Goal: Information Seeking & Learning: Learn about a topic

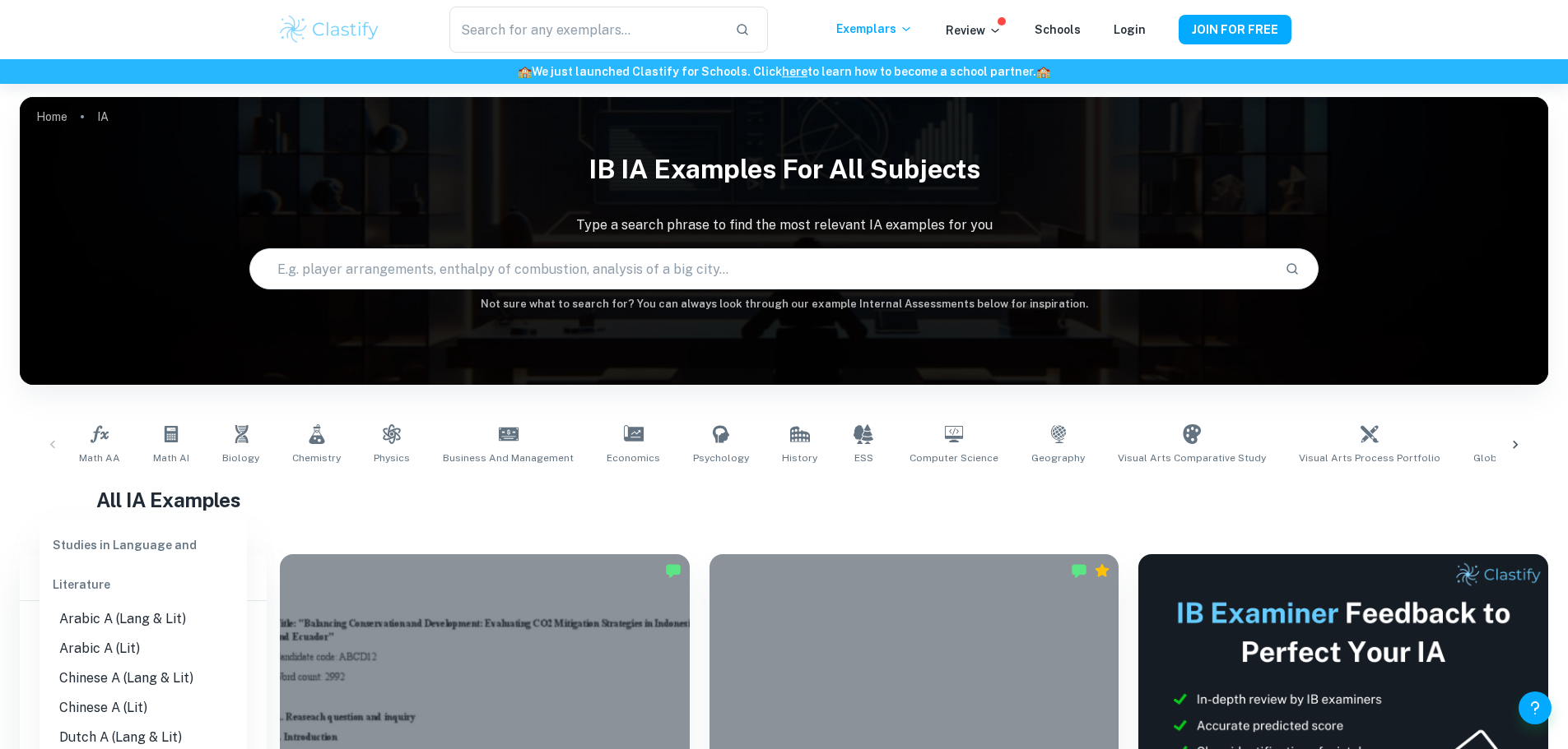
scroll to position [411, 0]
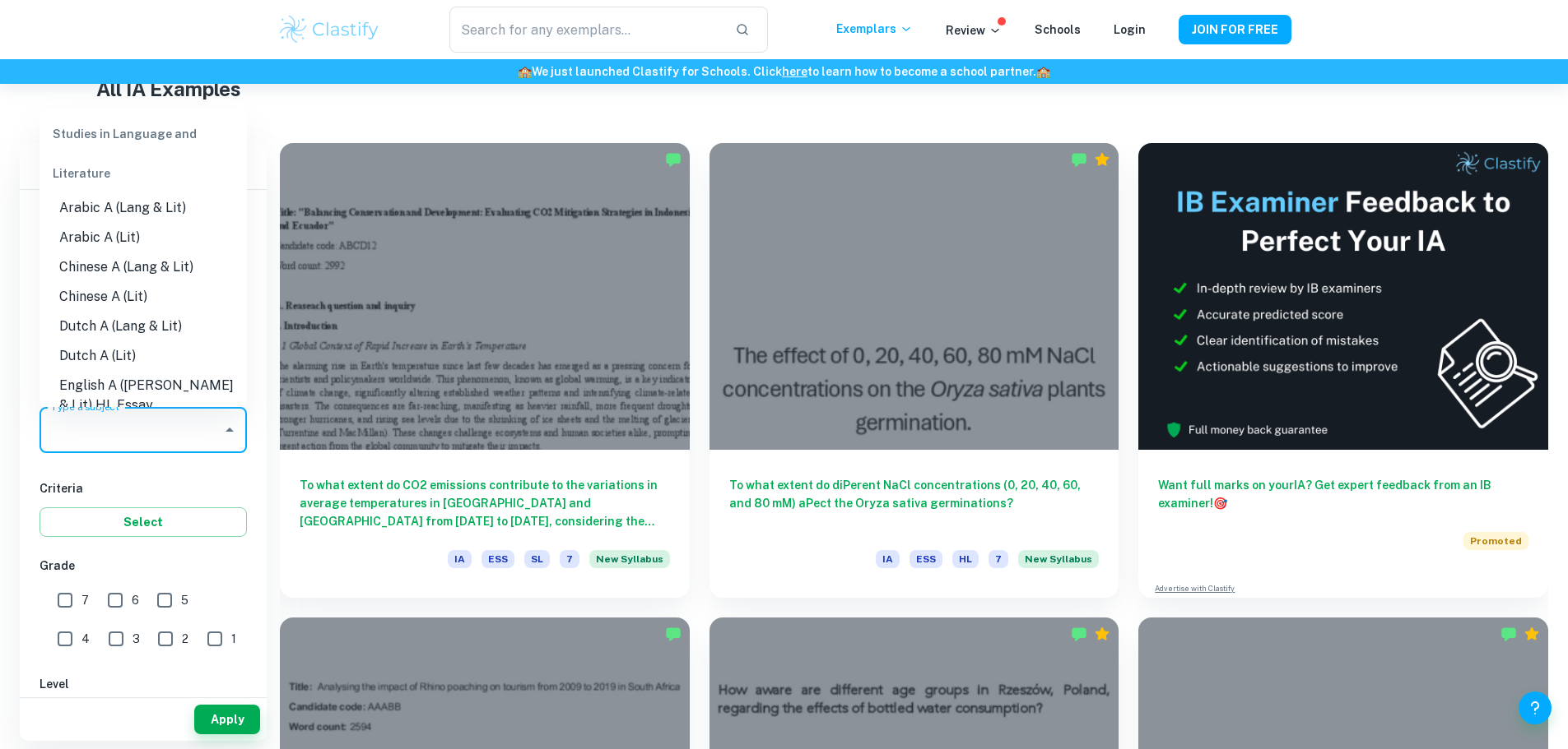
click at [148, 272] on li "Chinese A (Lang & Lit)" at bounding box center [143, 267] width 208 height 30
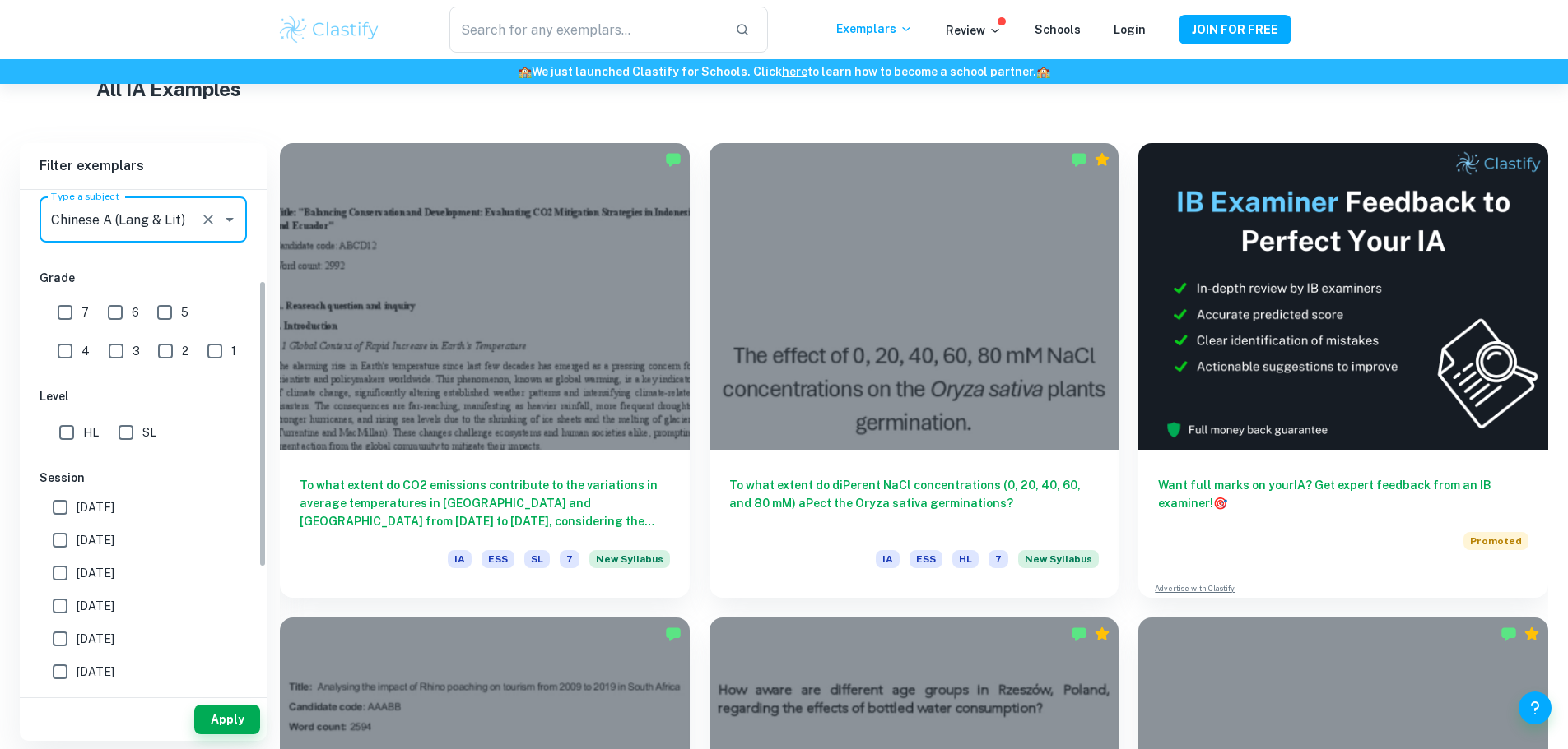
scroll to position [246, 0]
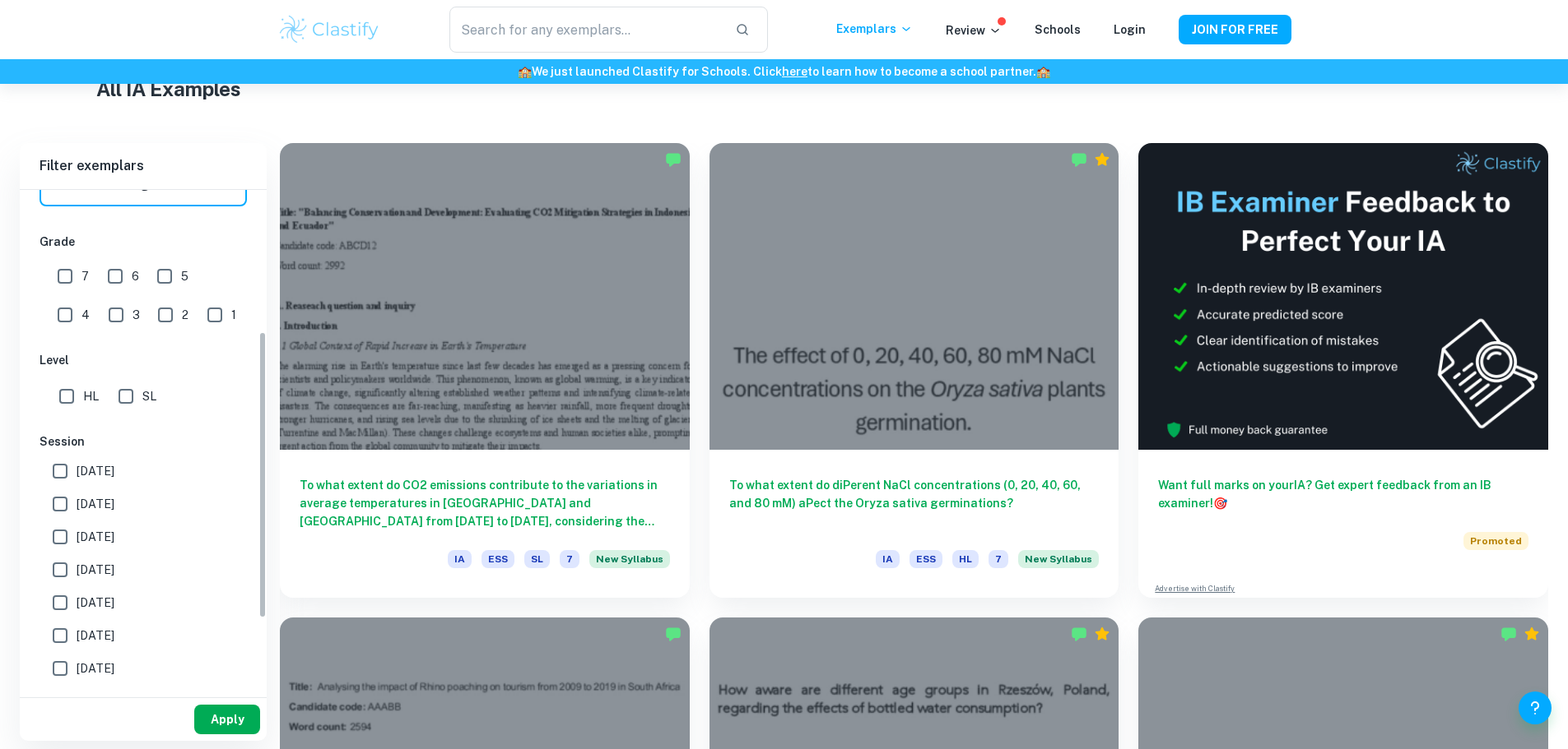
click at [249, 712] on button "Apply" at bounding box center [227, 719] width 66 height 30
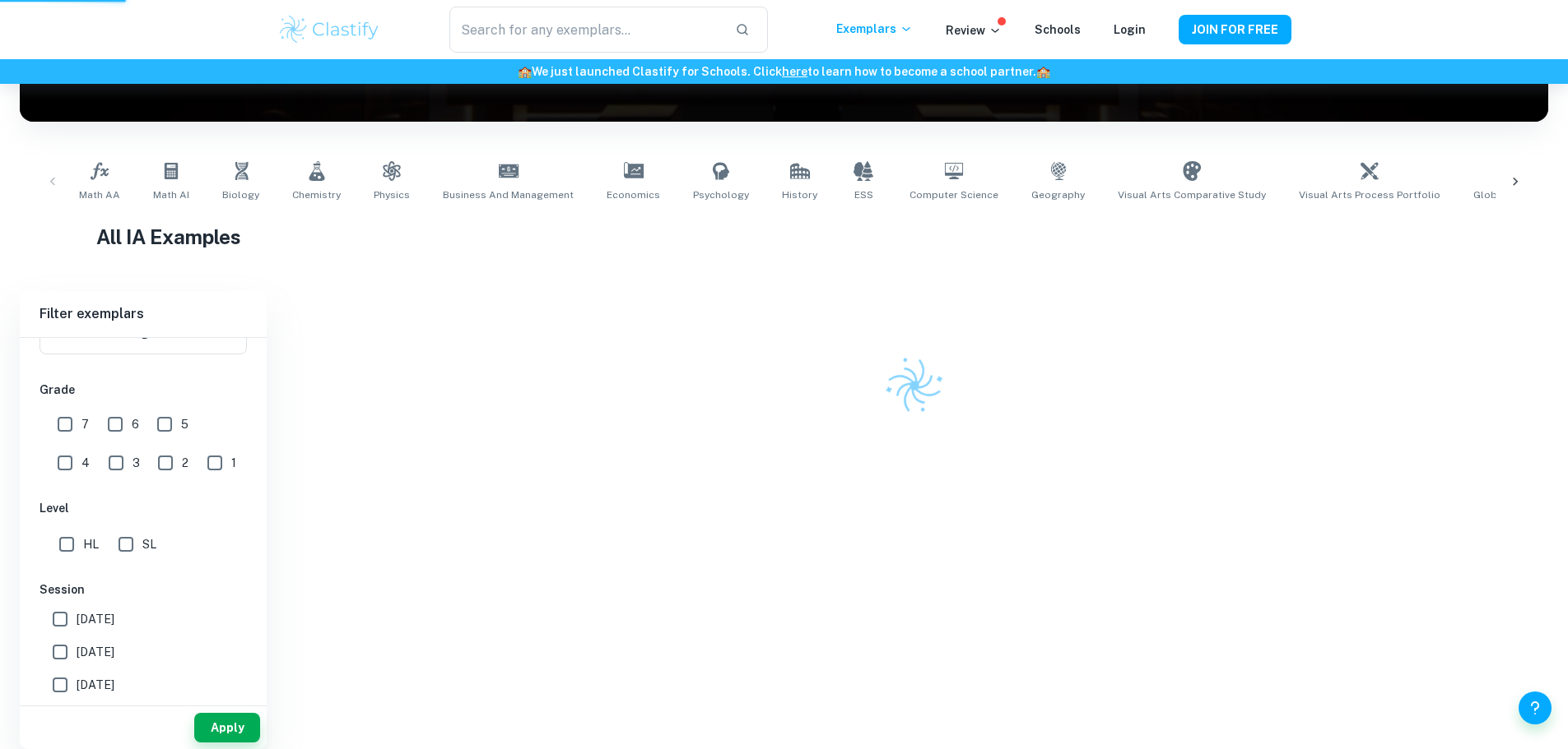
scroll to position [198, 0]
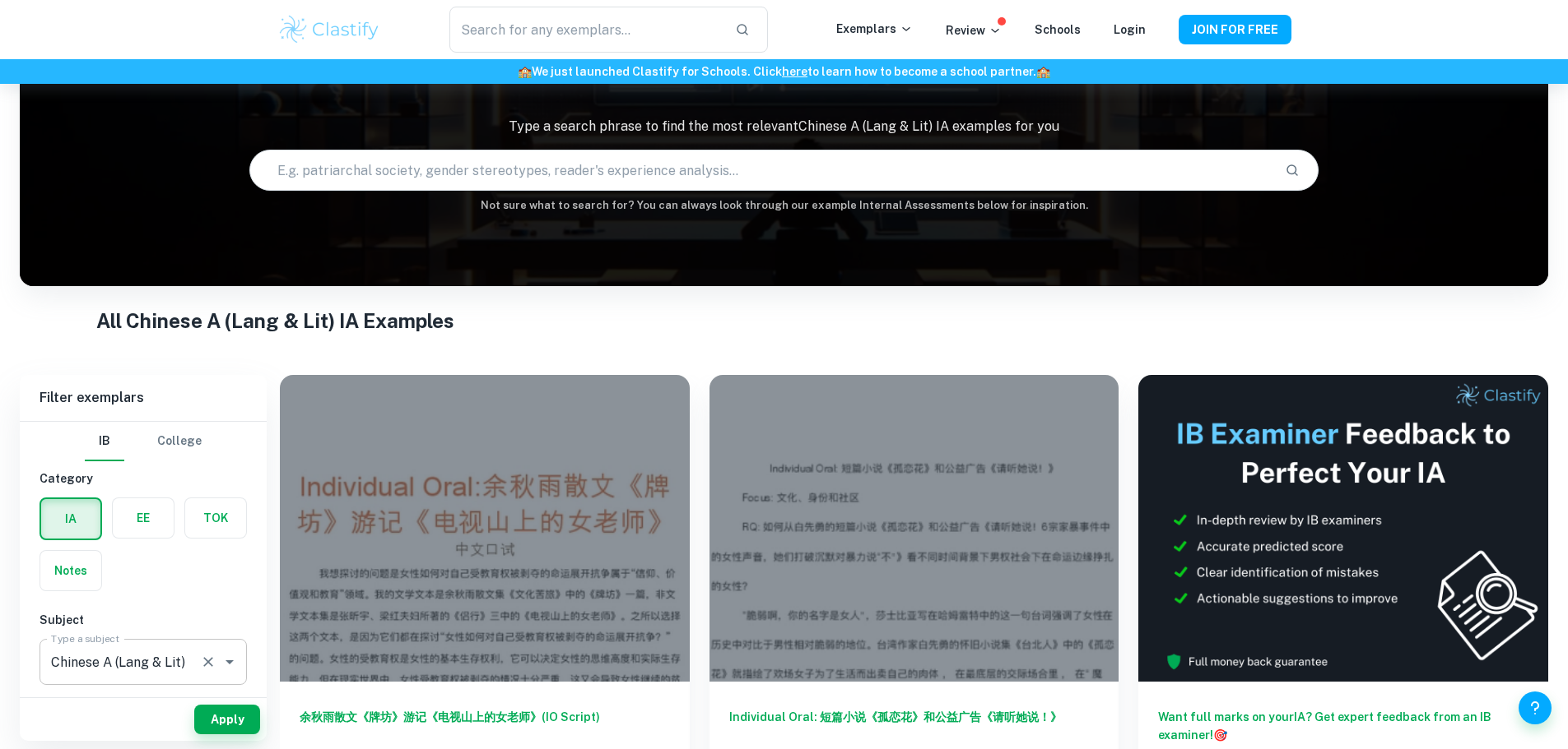
click at [232, 663] on icon "Open" at bounding box center [229, 662] width 20 height 20
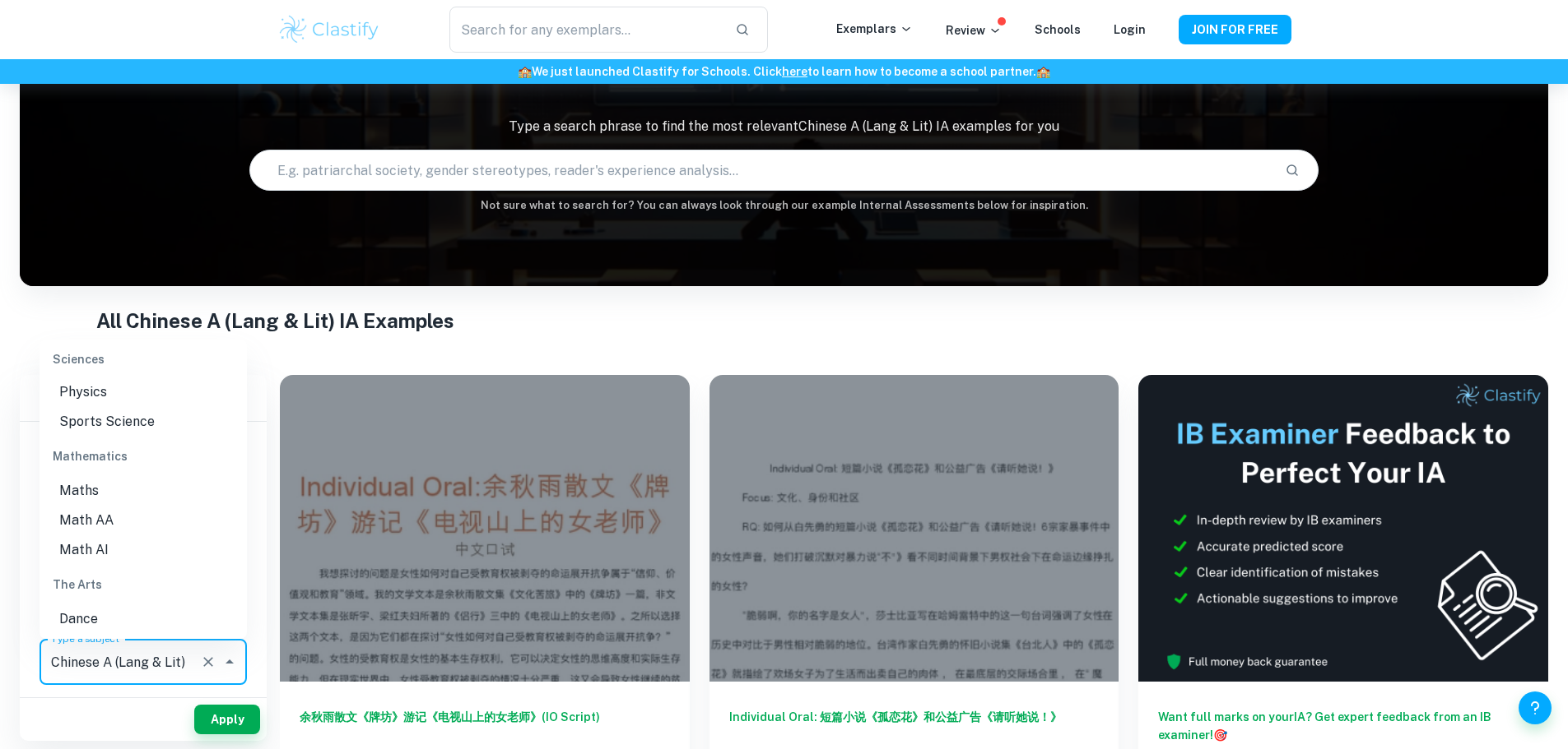
scroll to position [2221, 0]
click at [120, 462] on li "Math AA" at bounding box center [143, 459] width 208 height 30
type input "Math AA"
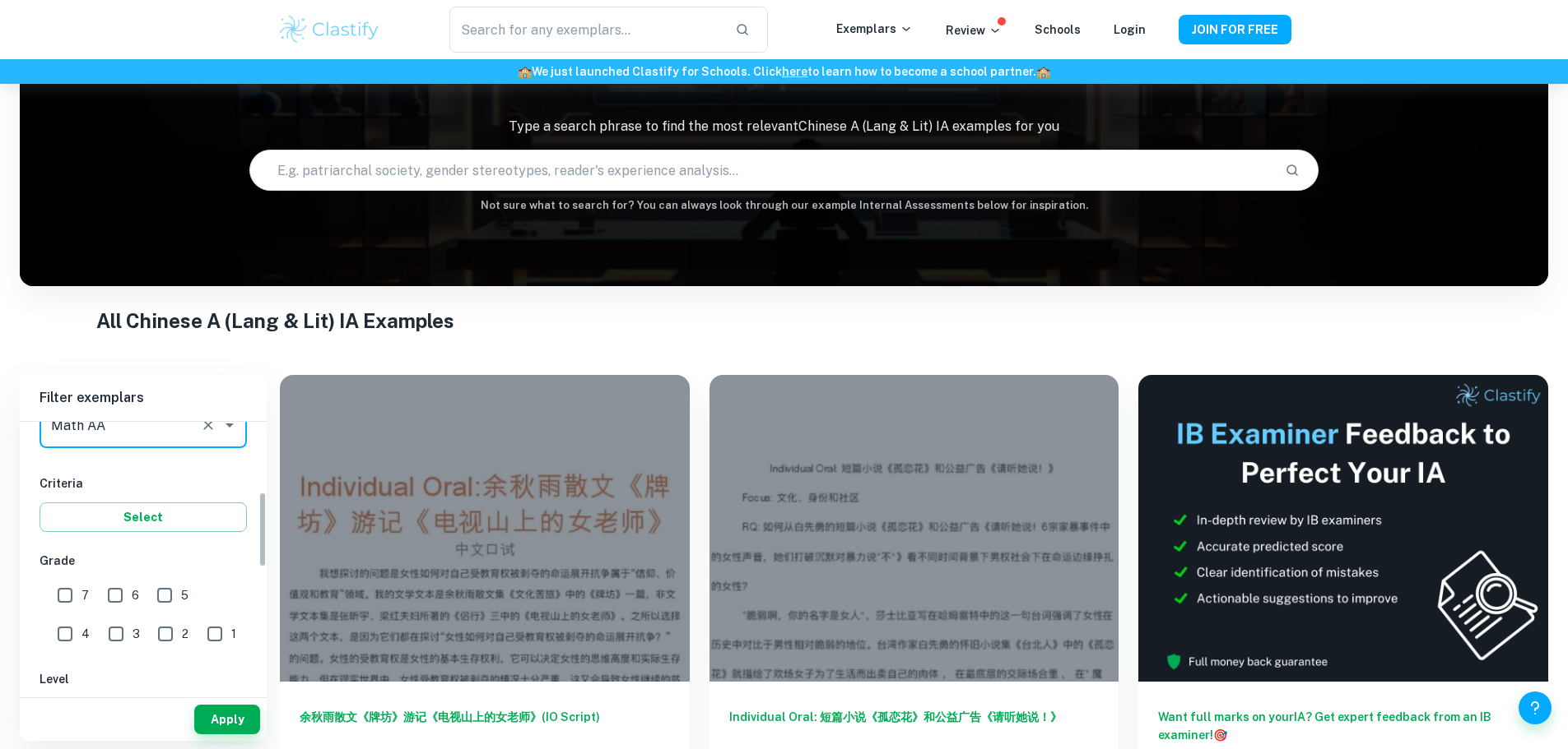
scroll to position [246, 0]
click at [102, 585] on input "6" at bounding box center [115, 585] width 33 height 33
checkbox input "true"
click at [67, 584] on input "7" at bounding box center [65, 585] width 33 height 33
checkbox input "true"
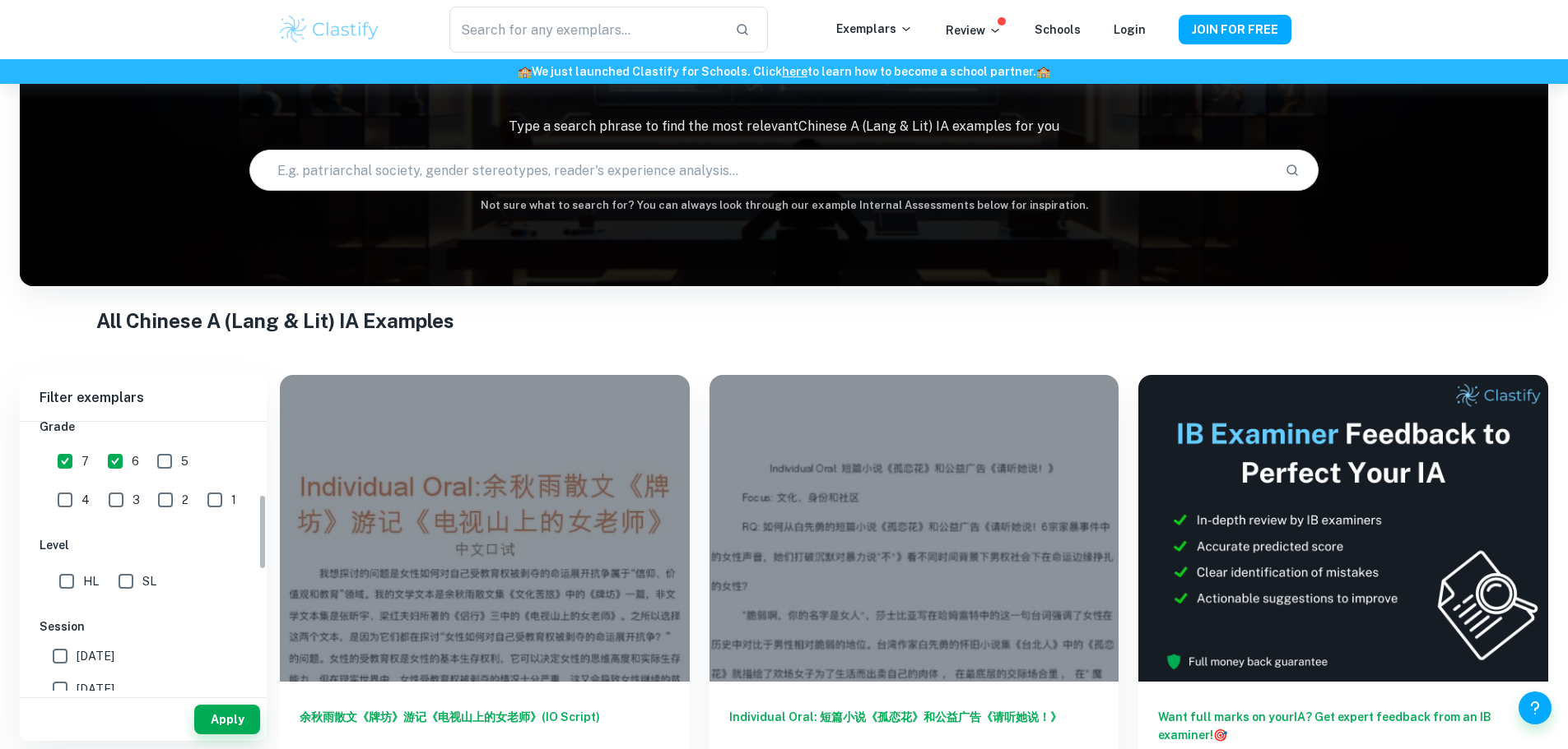
scroll to position [411, 0]
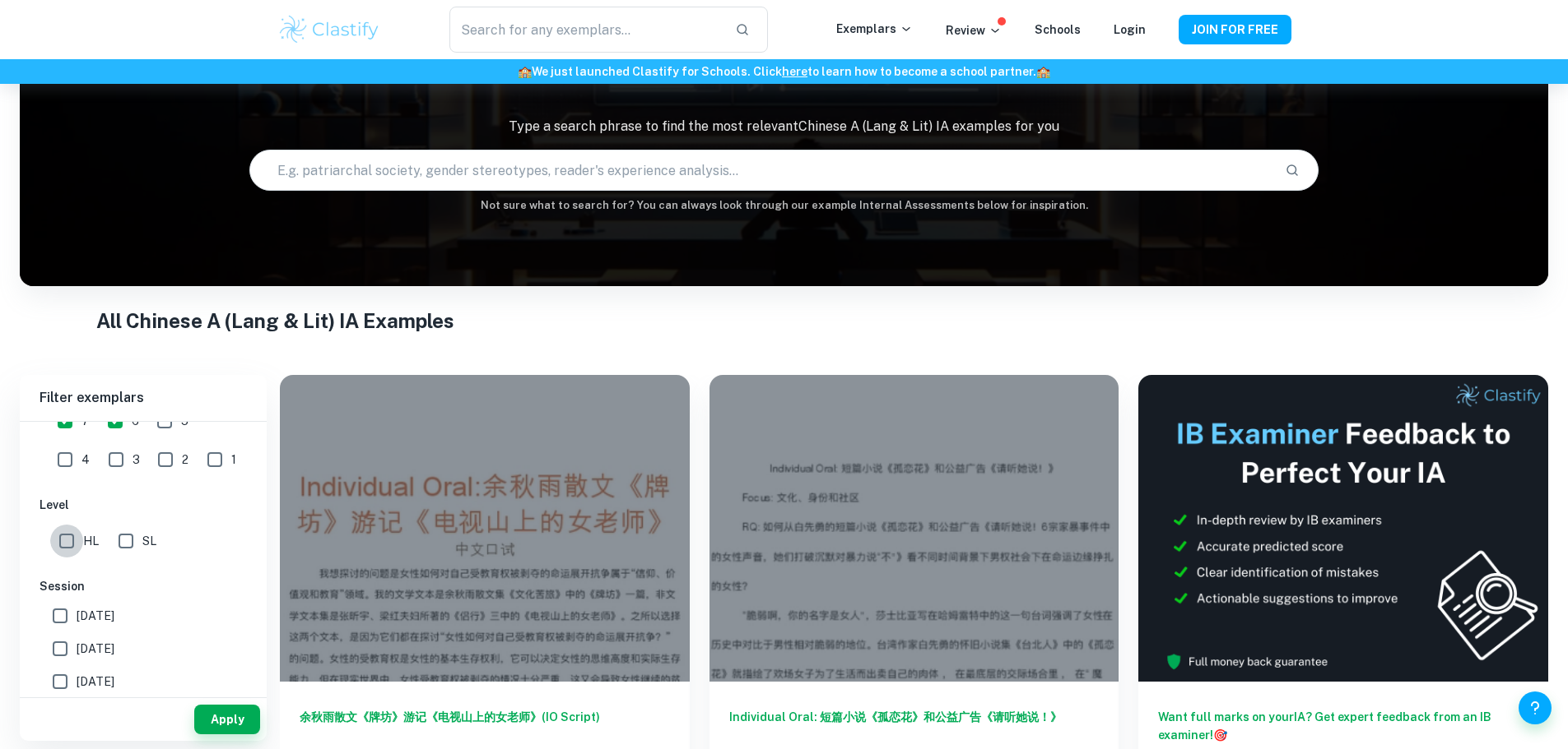
click at [63, 539] on input "HL" at bounding box center [67, 541] width 33 height 33
checkbox input "true"
click at [220, 721] on button "Apply" at bounding box center [227, 719] width 66 height 30
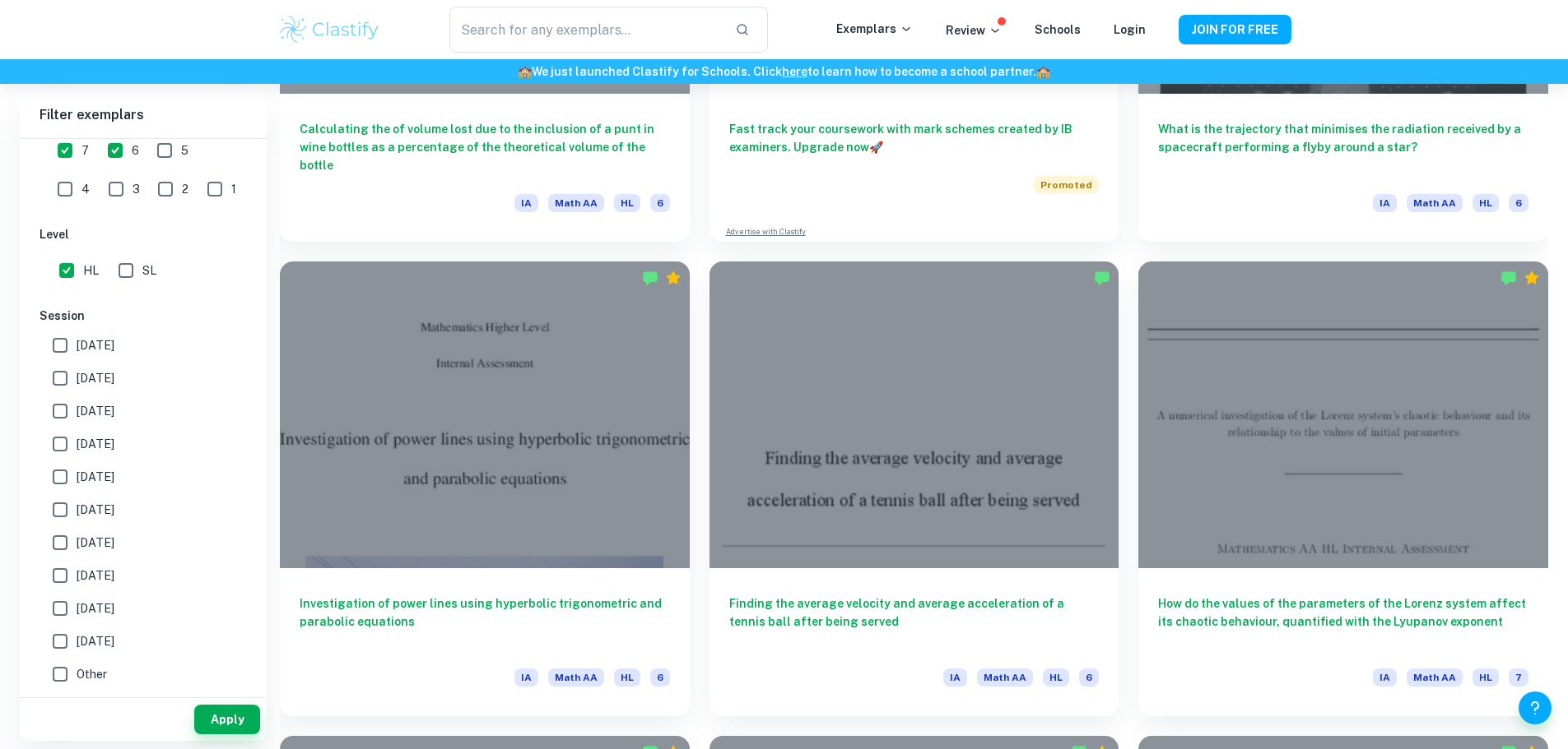
scroll to position [3598, 0]
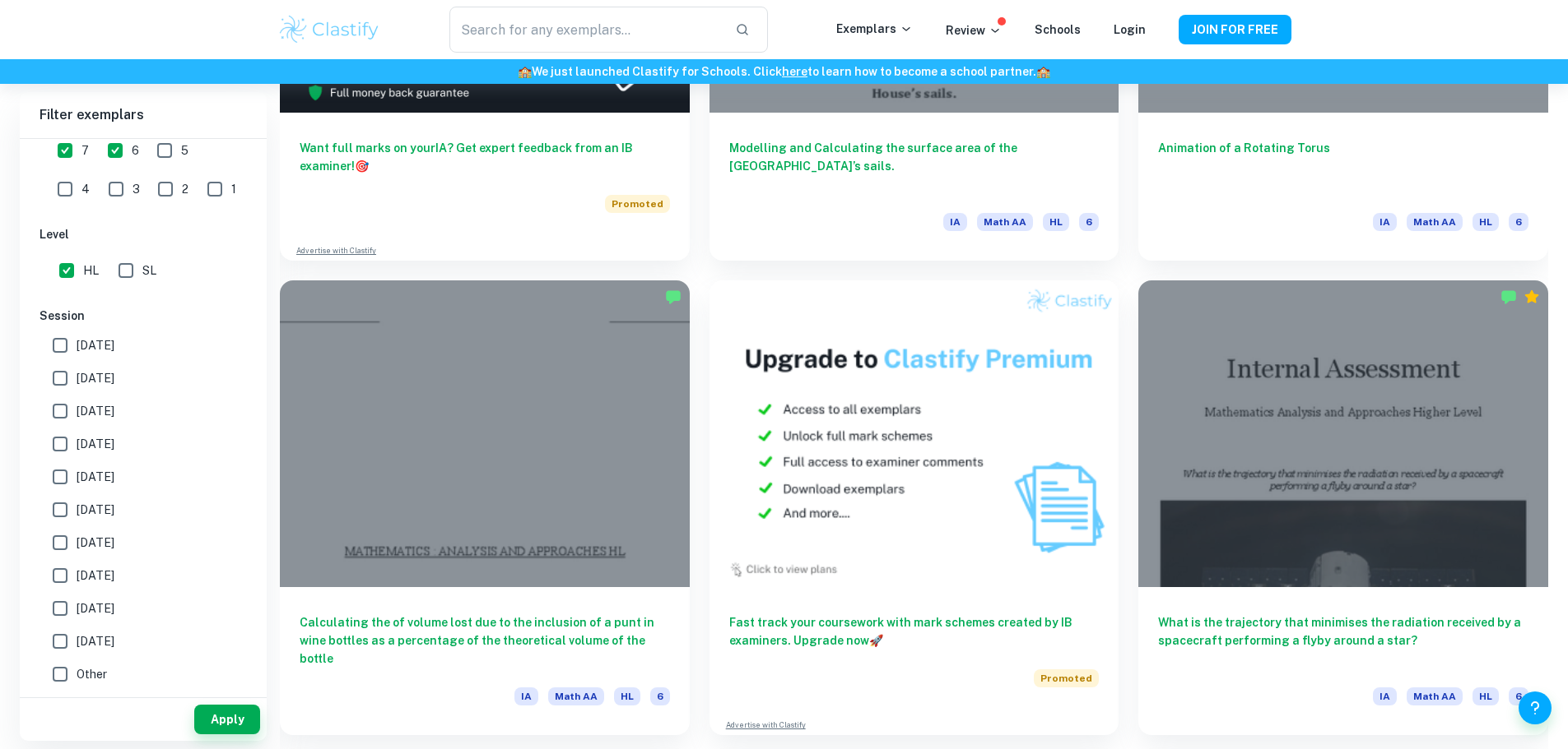
drag, startPoint x: 594, startPoint y: 400, endPoint x: 596, endPoint y: 439, distance: 39.1
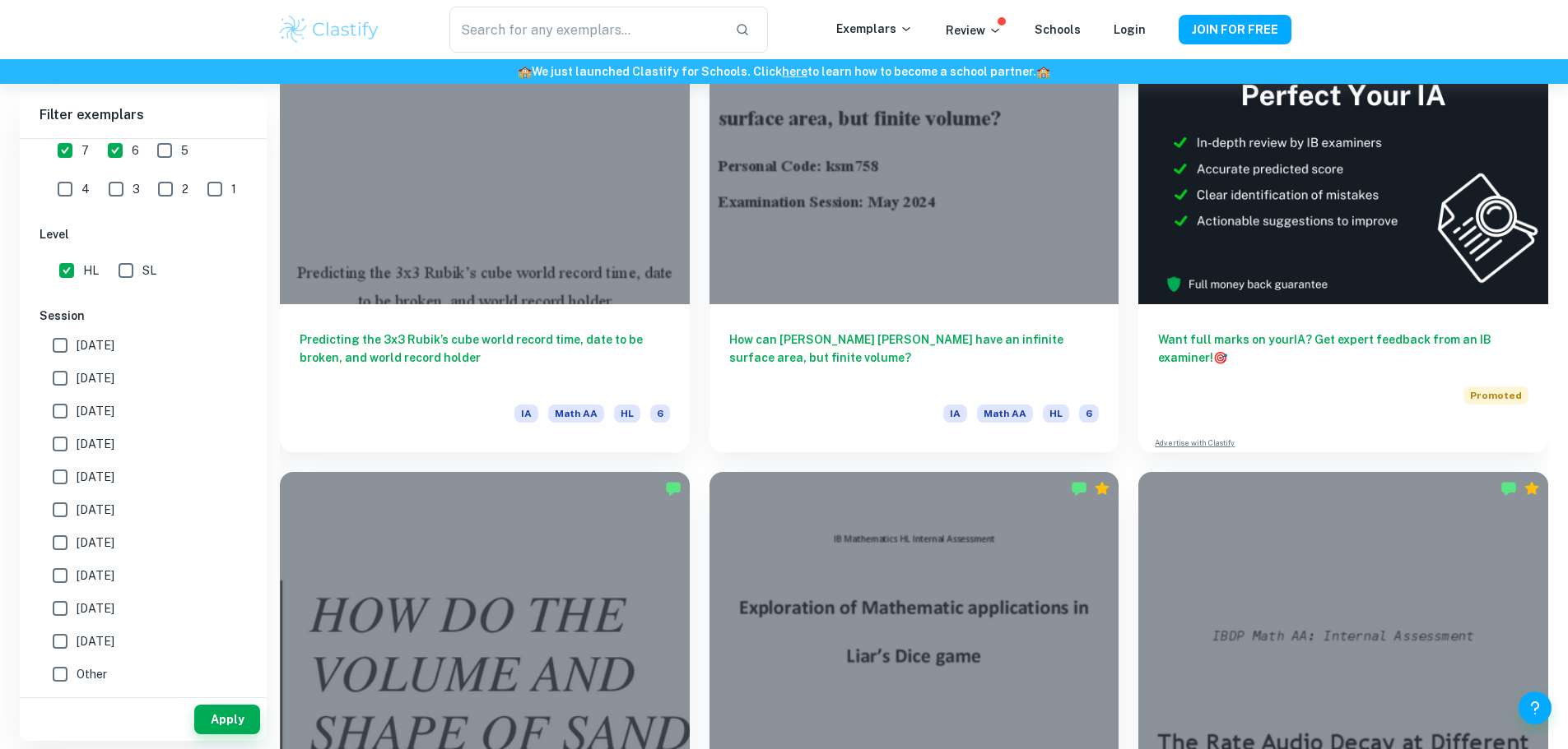
scroll to position [555, 0]
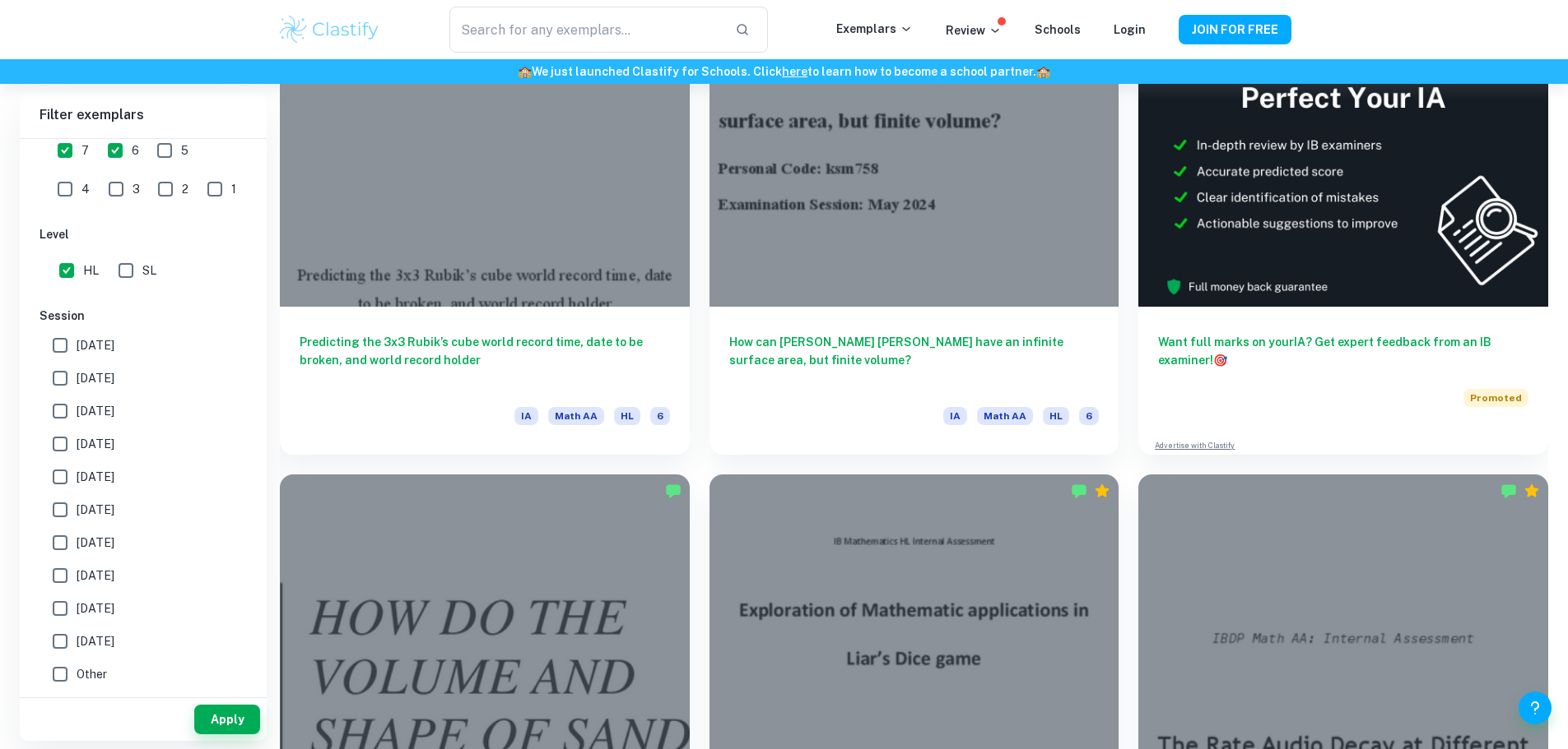
click at [63, 381] on input "[DATE]" at bounding box center [59, 378] width 33 height 33
click at [227, 712] on button "Apply" at bounding box center [227, 719] width 66 height 30
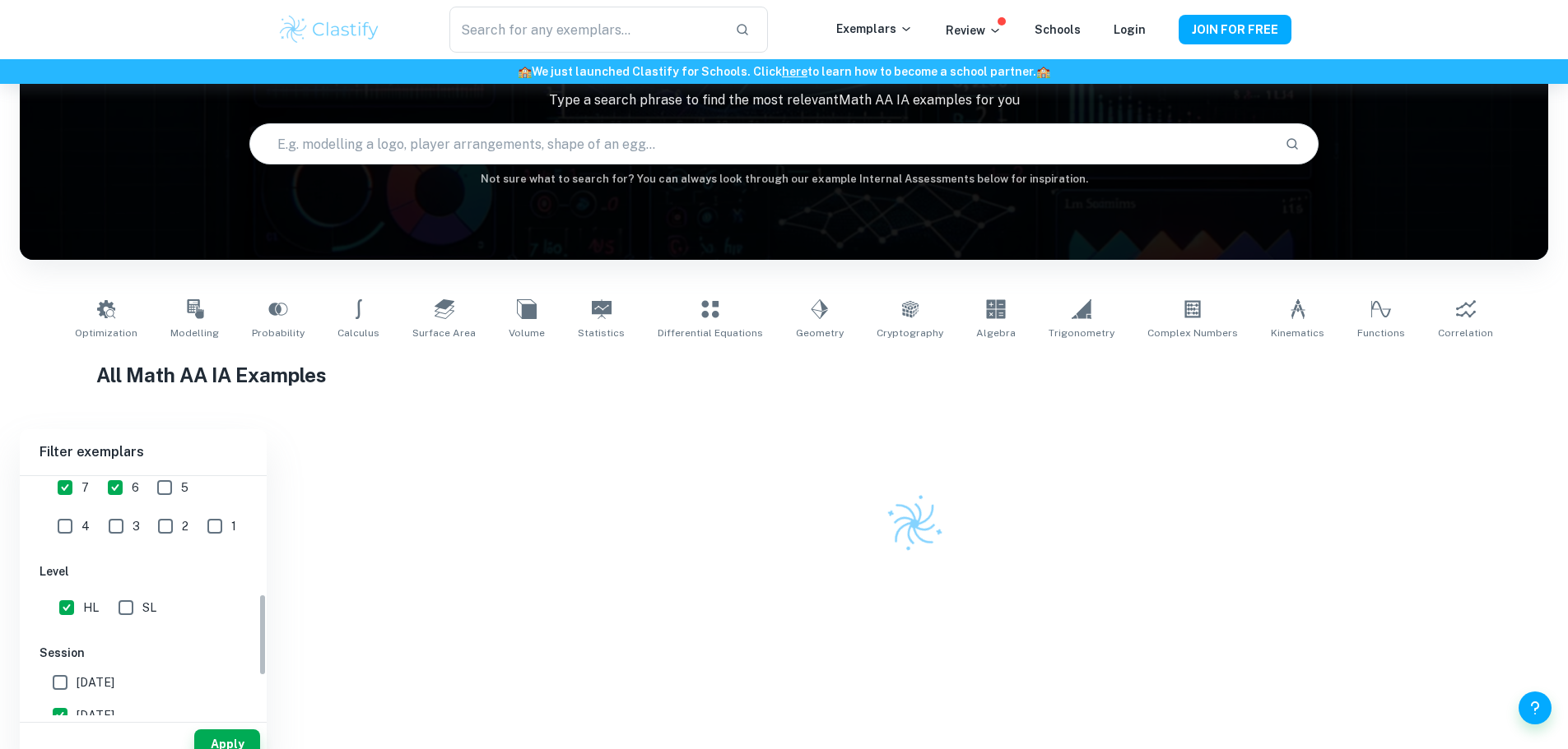
scroll to position [84, 0]
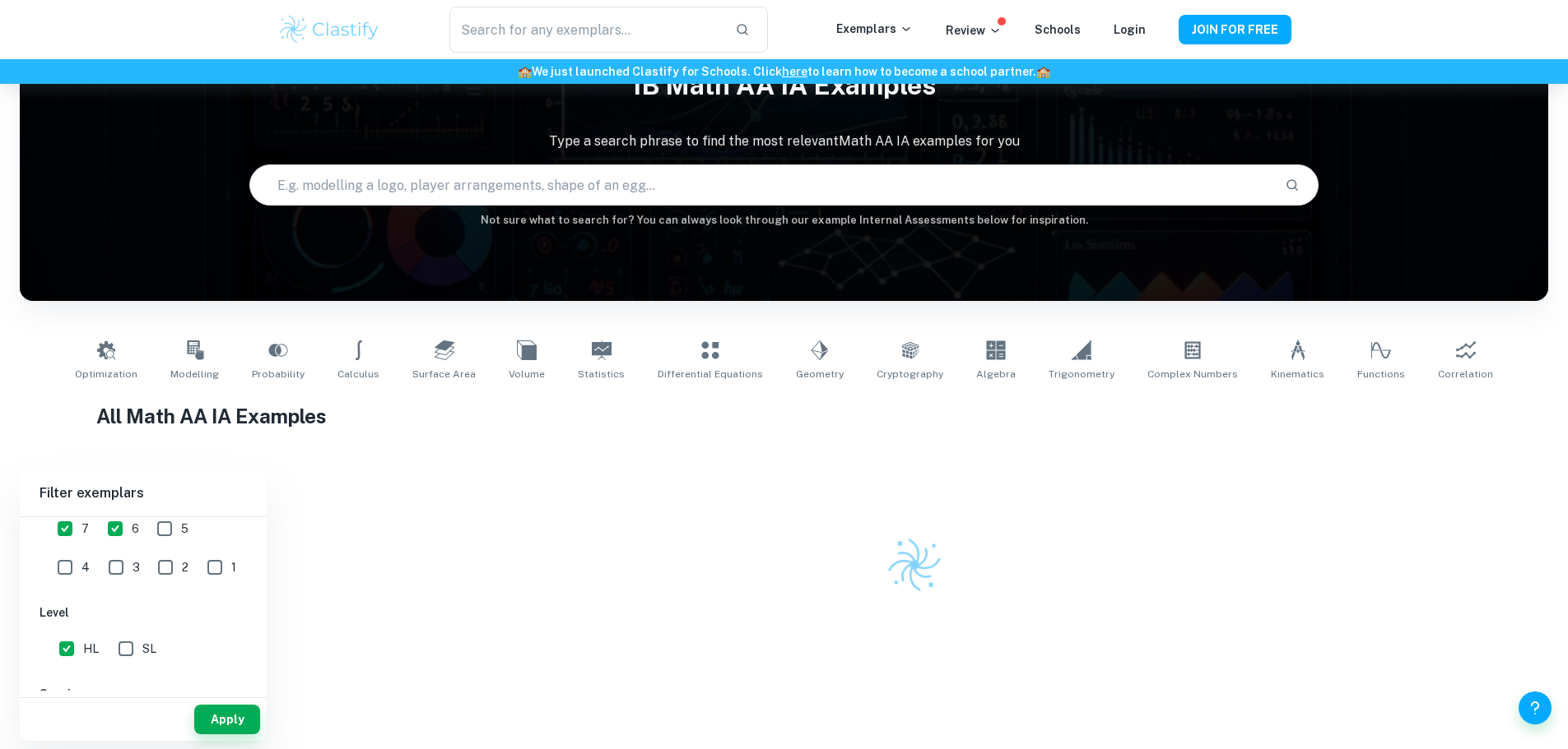
drag, startPoint x: 668, startPoint y: 374, endPoint x: 583, endPoint y: 445, distance: 110.8
click at [583, 445] on div "Home IA Math AA IB Math AA IA examples Type a search phrase to find the most re…" at bounding box center [784, 370] width 1568 height 741
click at [57, 620] on input "[DATE]" at bounding box center [59, 625] width 33 height 33
checkbox input "false"
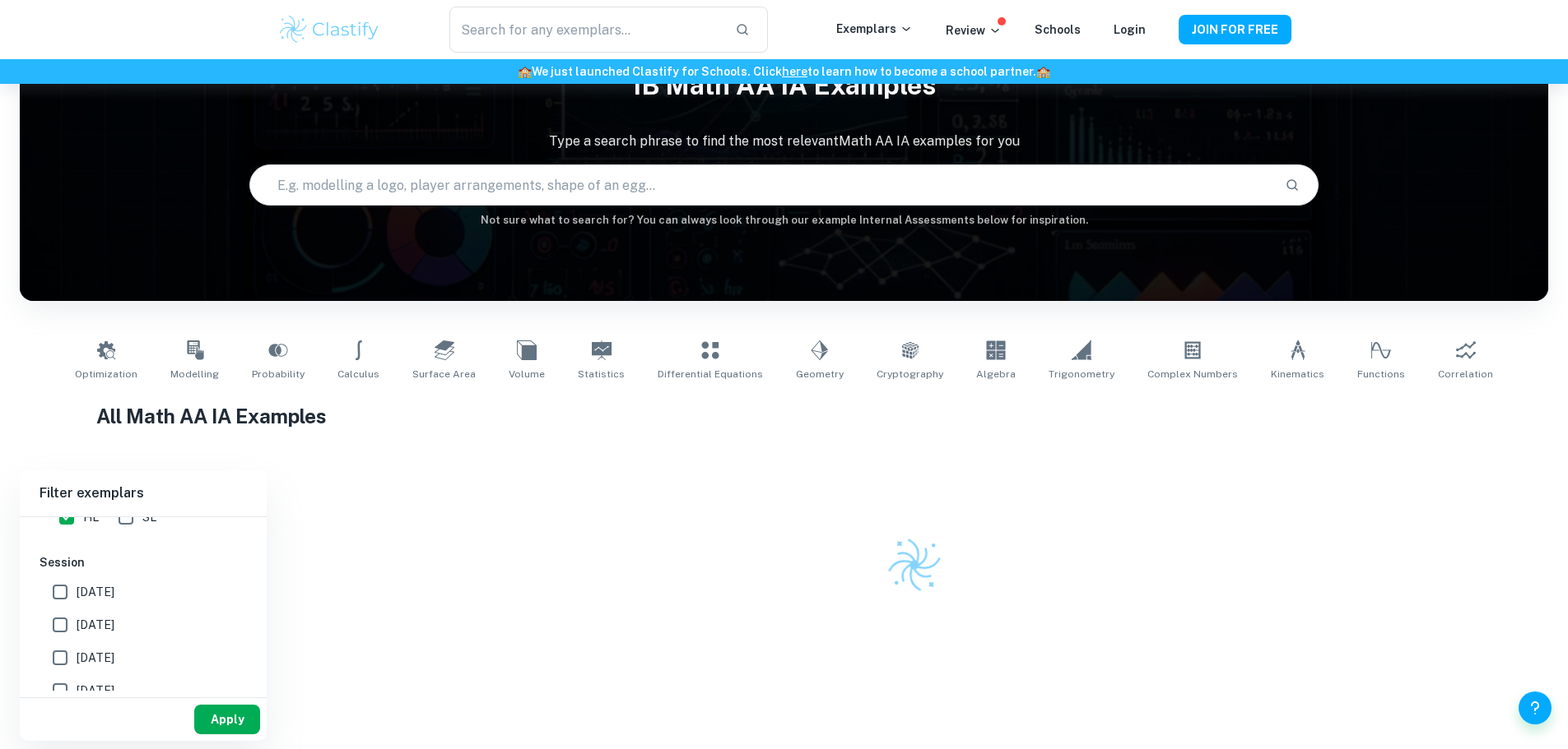
click at [221, 714] on button "Apply" at bounding box center [227, 719] width 66 height 30
click at [403, 180] on input "text" at bounding box center [761, 184] width 1022 height 46
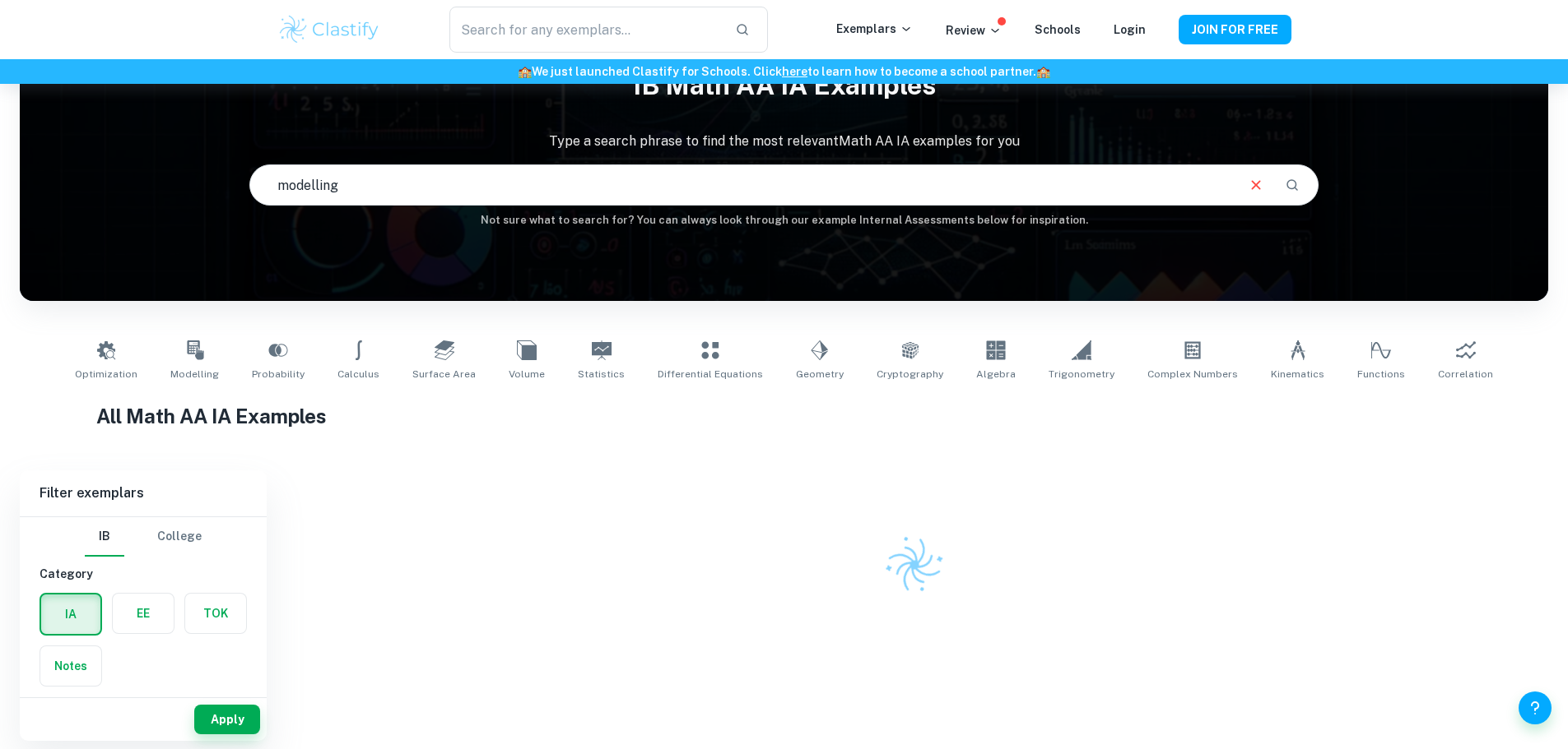
type input "modelling"
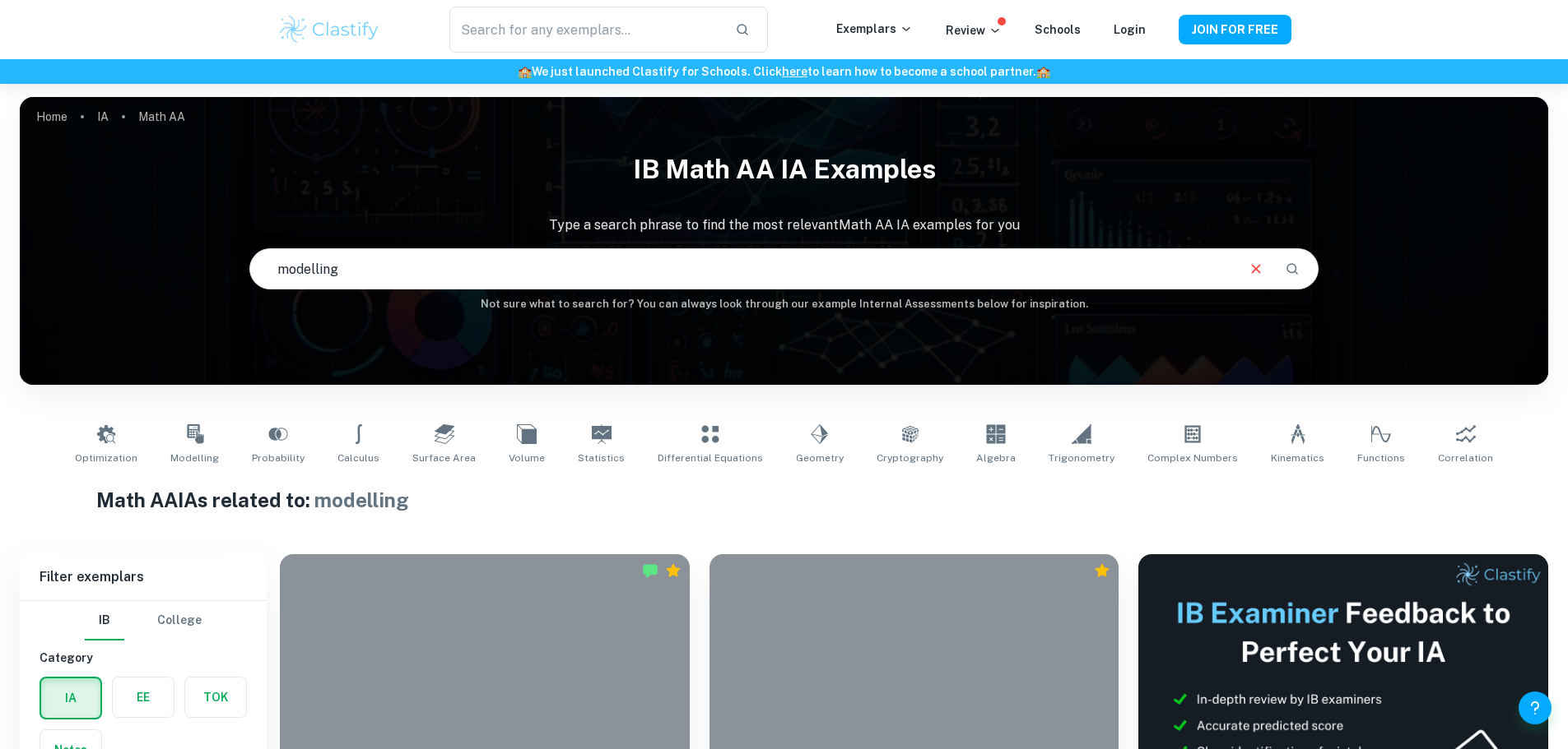
scroll to position [411, 0]
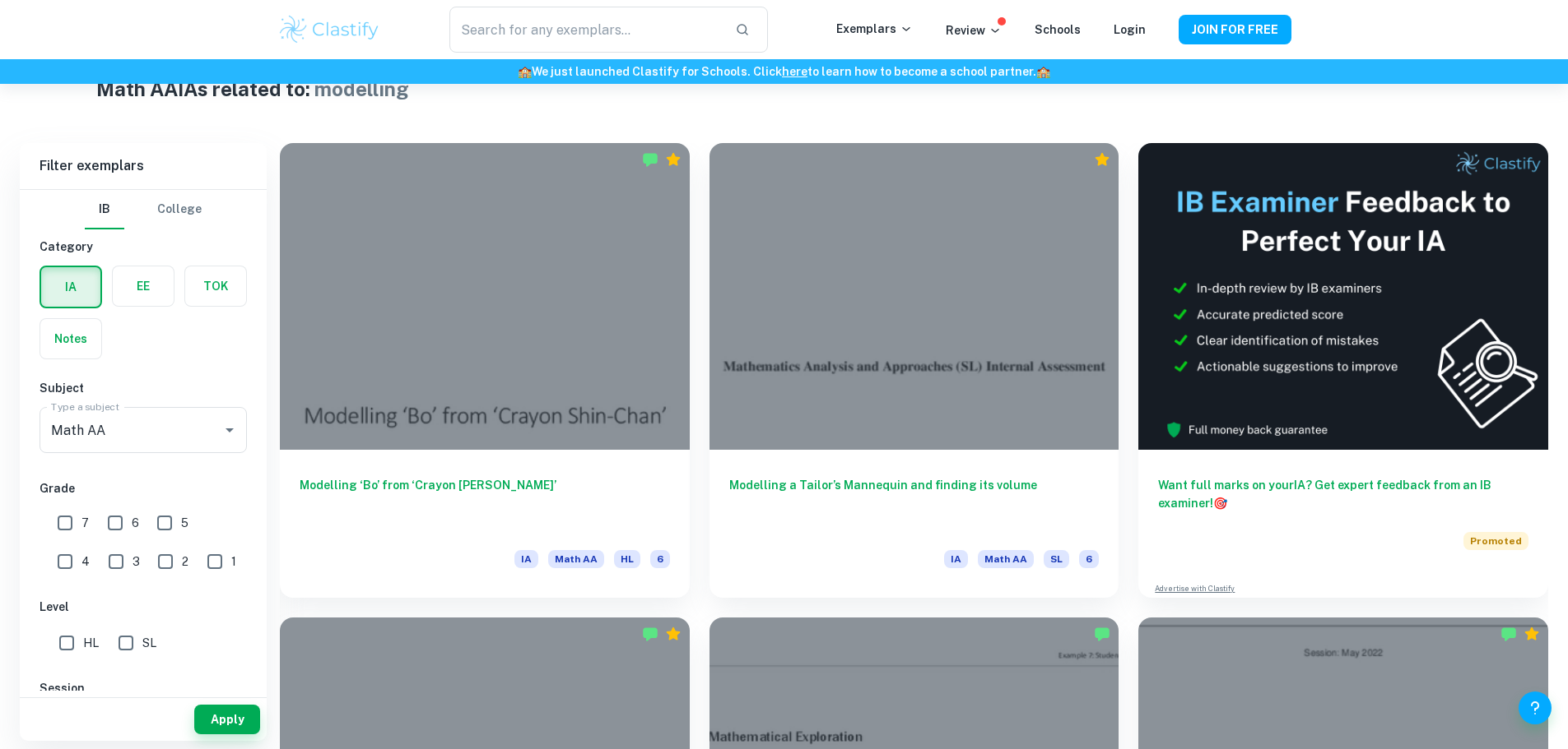
drag, startPoint x: 588, startPoint y: 365, endPoint x: 913, endPoint y: 243, distance: 347.1
click at [1118, 243] on div "Want full marks on your IA ? Get expert feedback from an IB examiner! 🎯 Promote…" at bounding box center [1332, 361] width 429 height 475
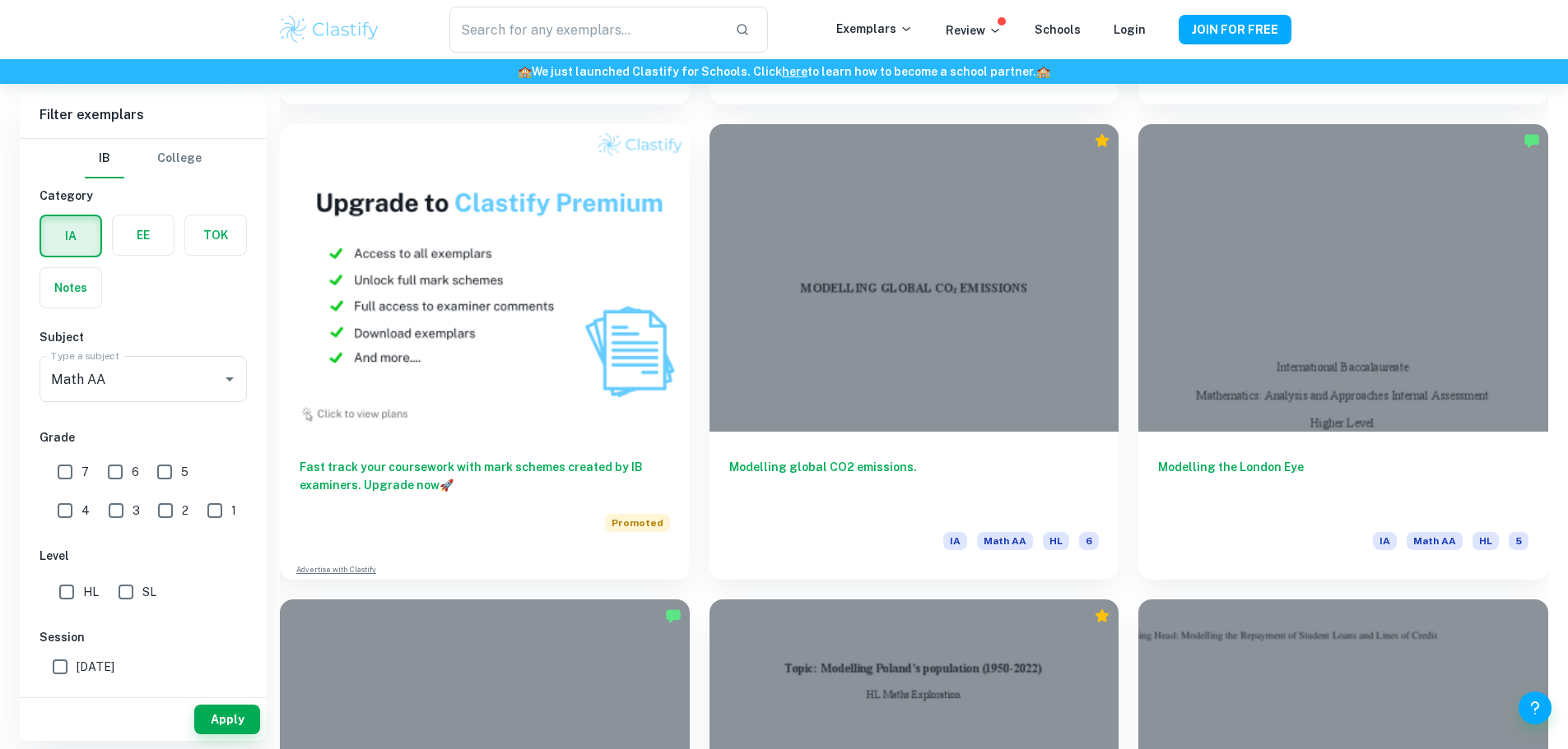
scroll to position [1398, 0]
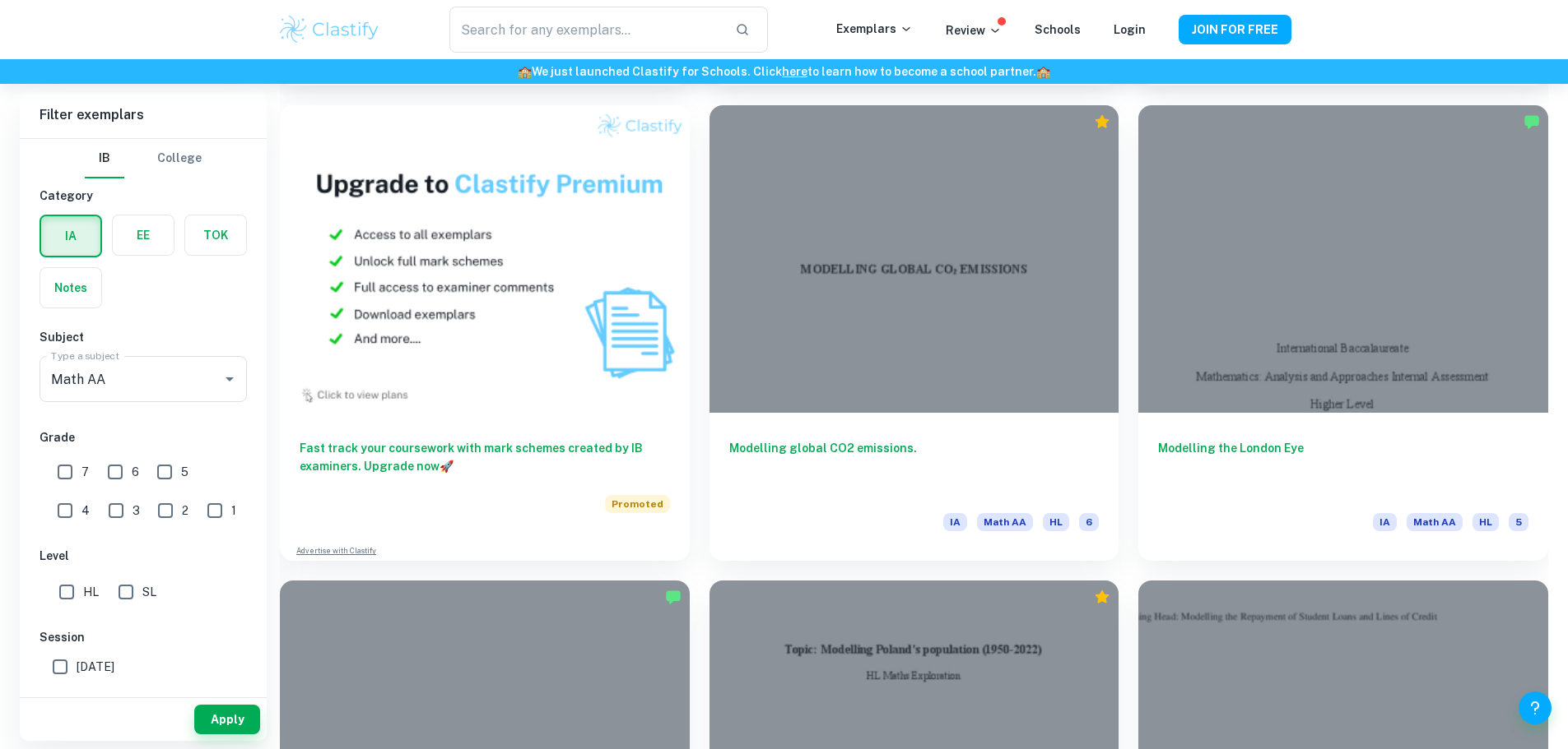
drag, startPoint x: 76, startPoint y: 593, endPoint x: 83, endPoint y: 596, distance: 7.6
click at [76, 593] on input "HL" at bounding box center [67, 592] width 33 height 33
checkbox input "true"
click at [110, 473] on input "6" at bounding box center [115, 472] width 33 height 33
checkbox input "true"
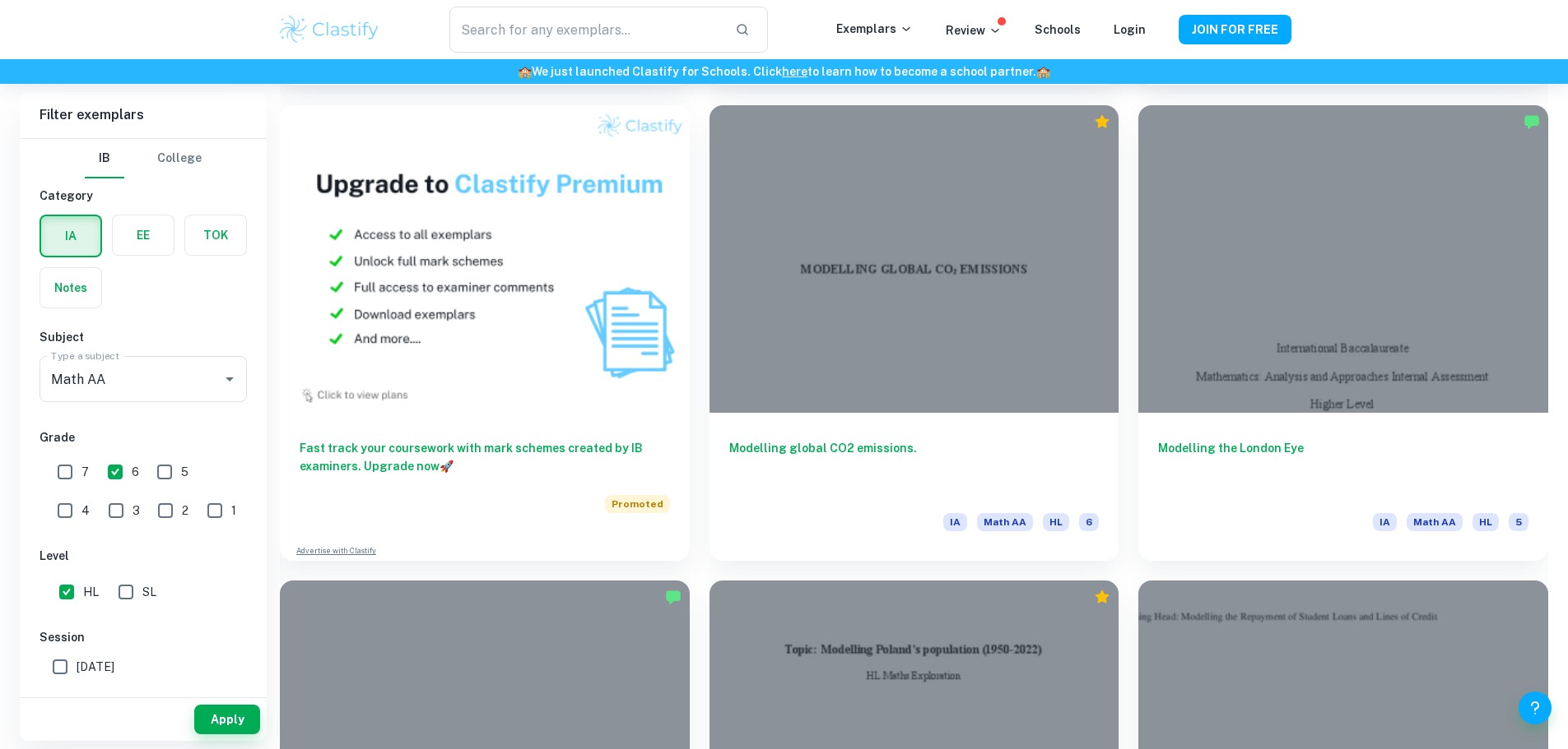
click at [63, 473] on input "7" at bounding box center [65, 472] width 33 height 33
checkbox input "true"
click at [246, 733] on button "Apply" at bounding box center [227, 719] width 66 height 30
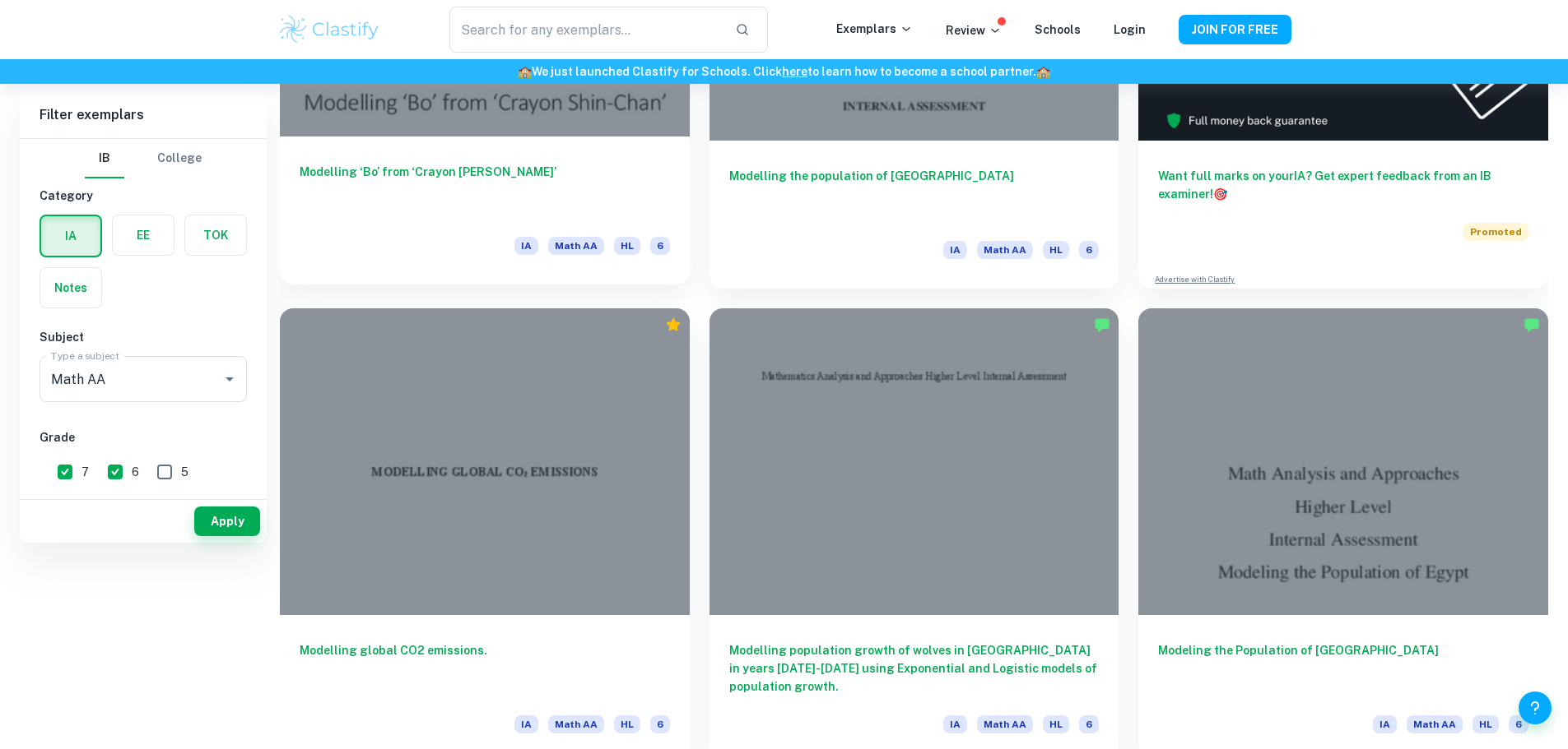
scroll to position [740, 0]
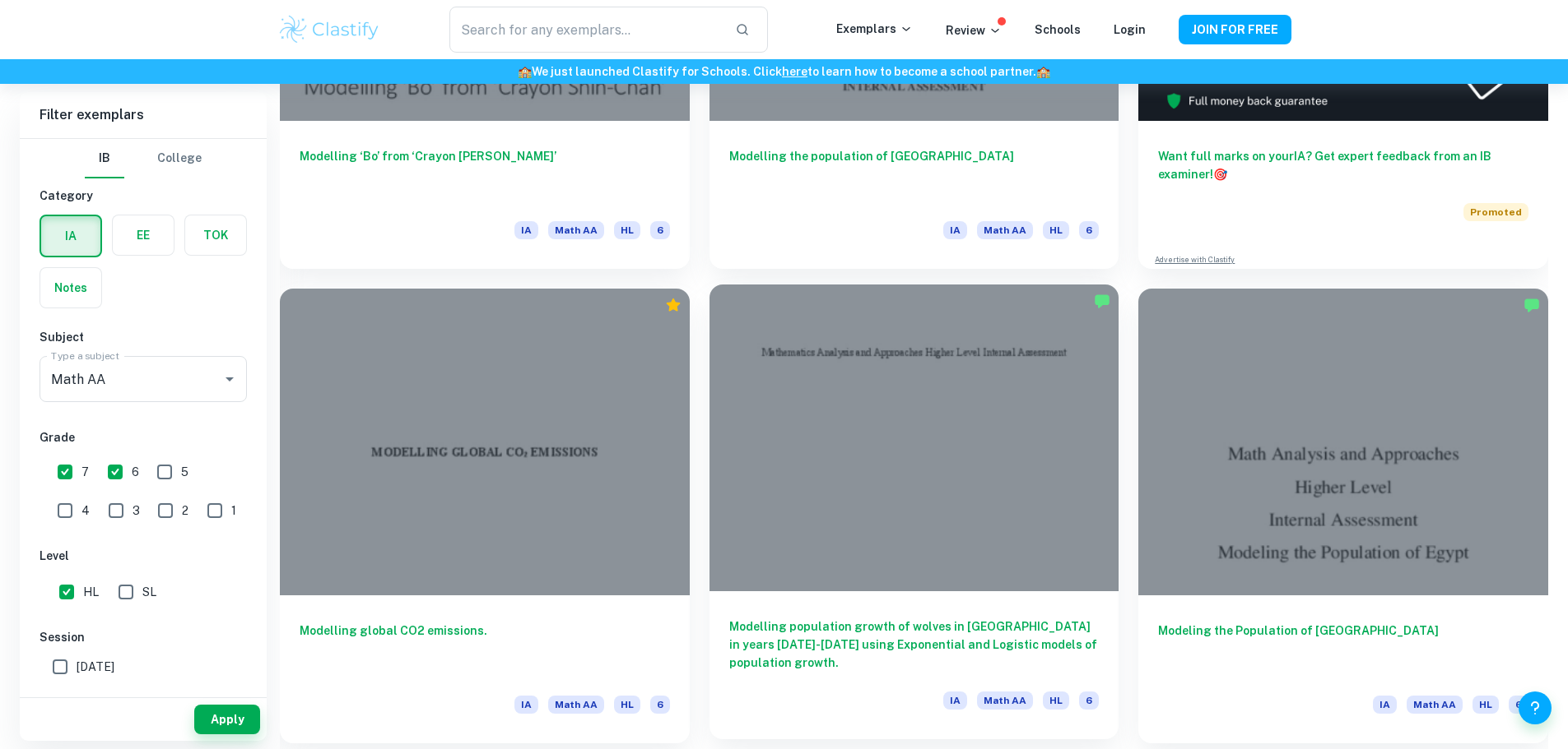
drag, startPoint x: 560, startPoint y: 397, endPoint x: 509, endPoint y: 578, distance: 188.0
click at [709, 592] on div "Modelling population growth of wolves in Poland in years 2001-2020 using Expone…" at bounding box center [914, 665] width 410 height 148
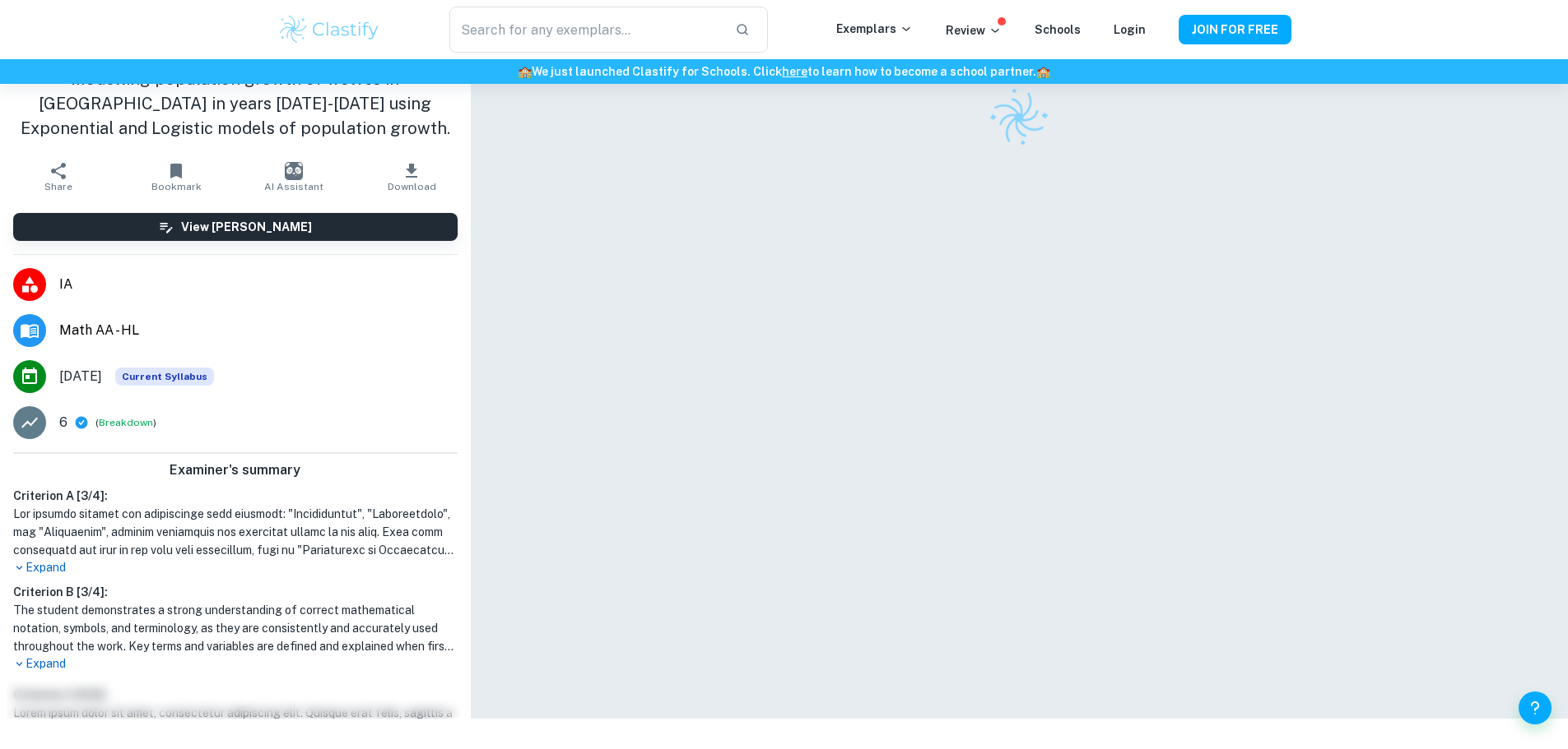
scroll to position [84, 0]
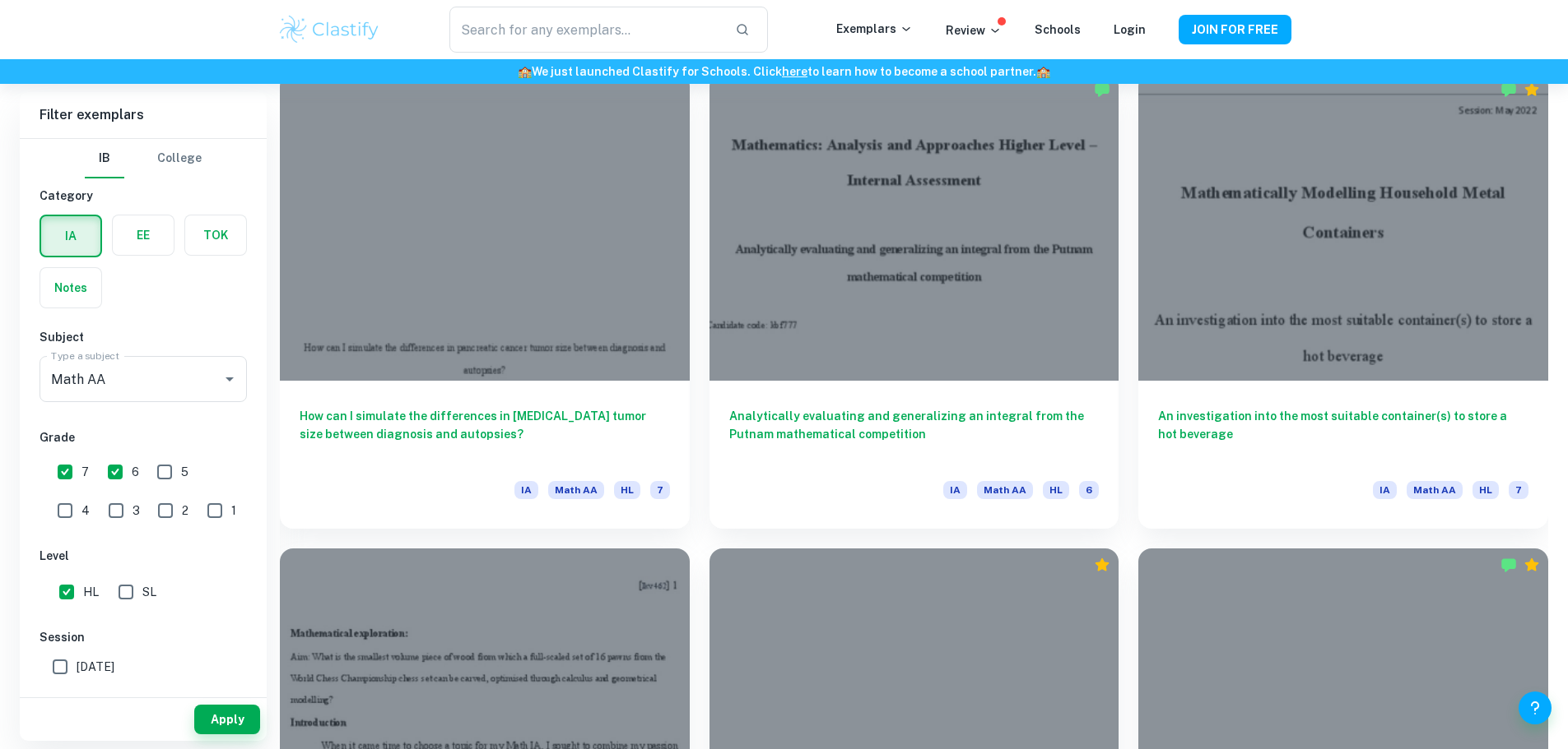
scroll to position [9623, 0]
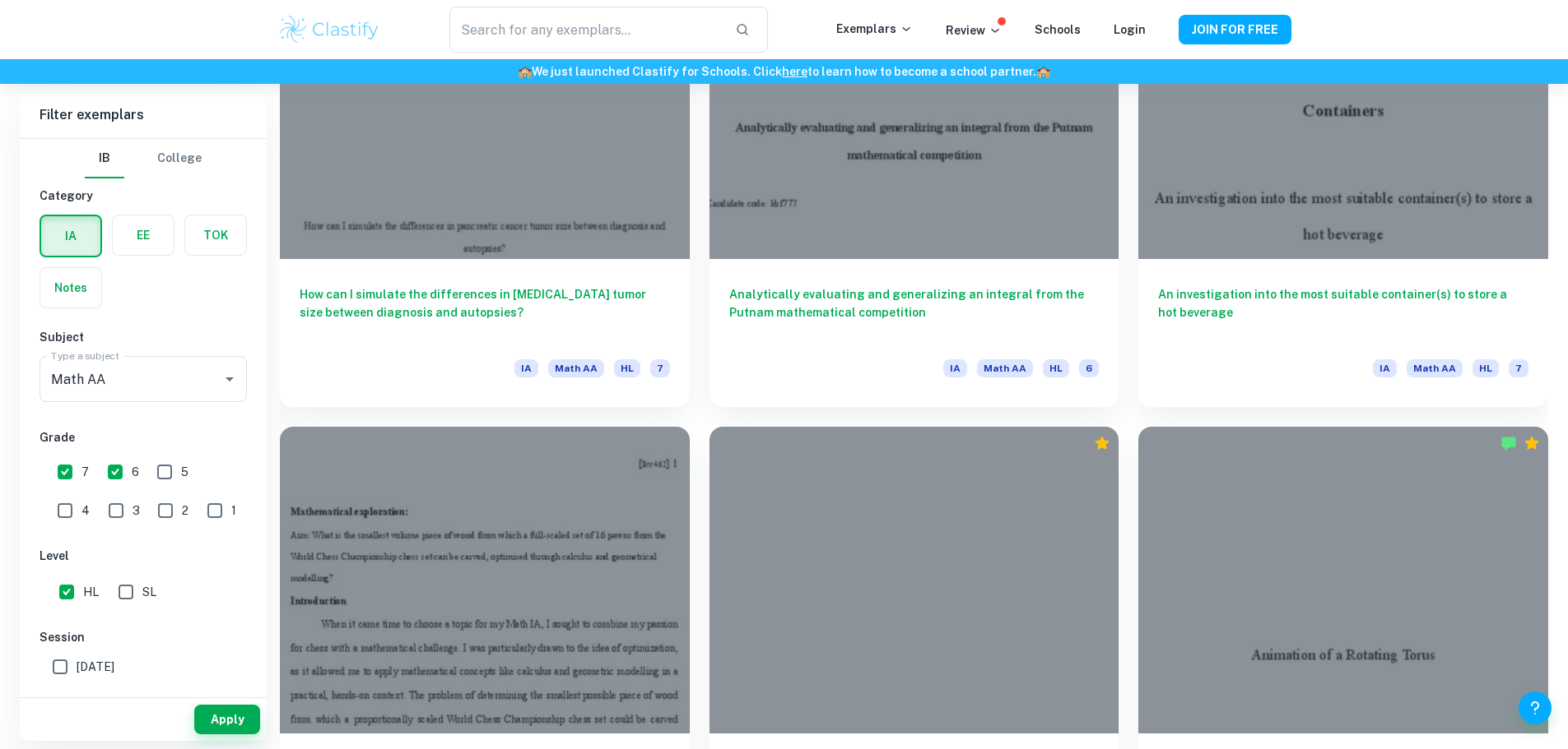
drag, startPoint x: 908, startPoint y: 548, endPoint x: 917, endPoint y: 570, distance: 23.8
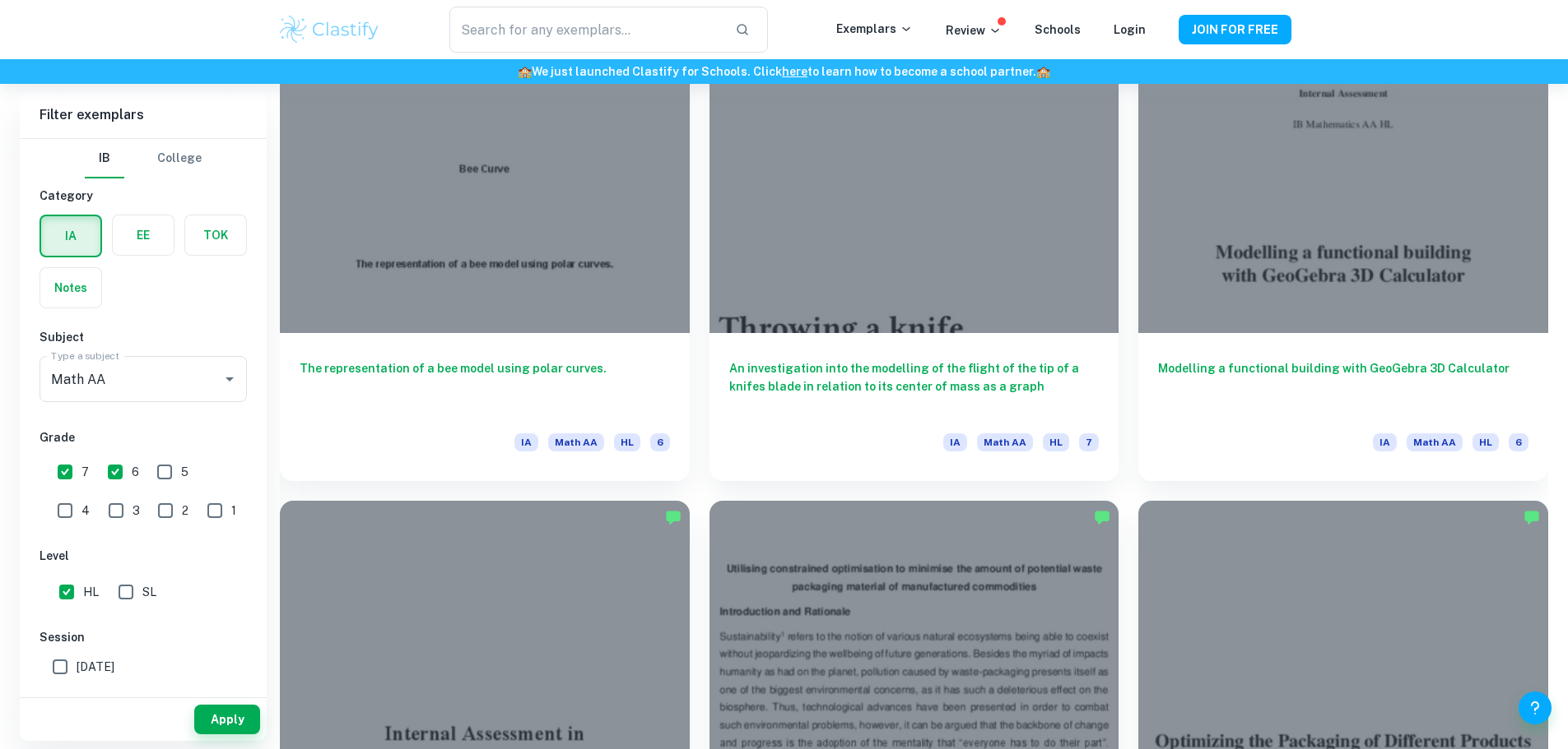
scroll to position [0, 0]
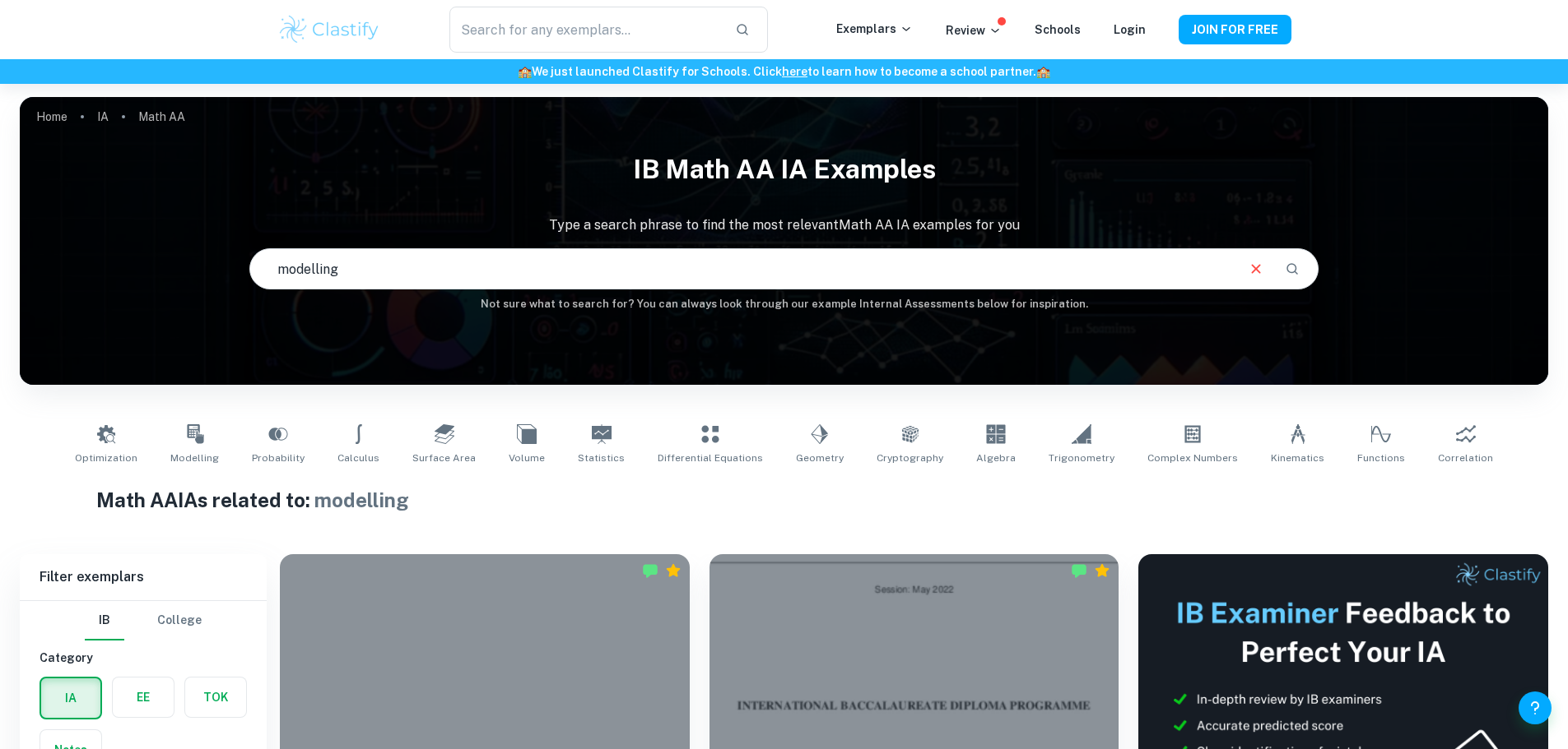
click at [381, 265] on input "modelling" at bounding box center [742, 268] width 984 height 46
type input "modelling vase"
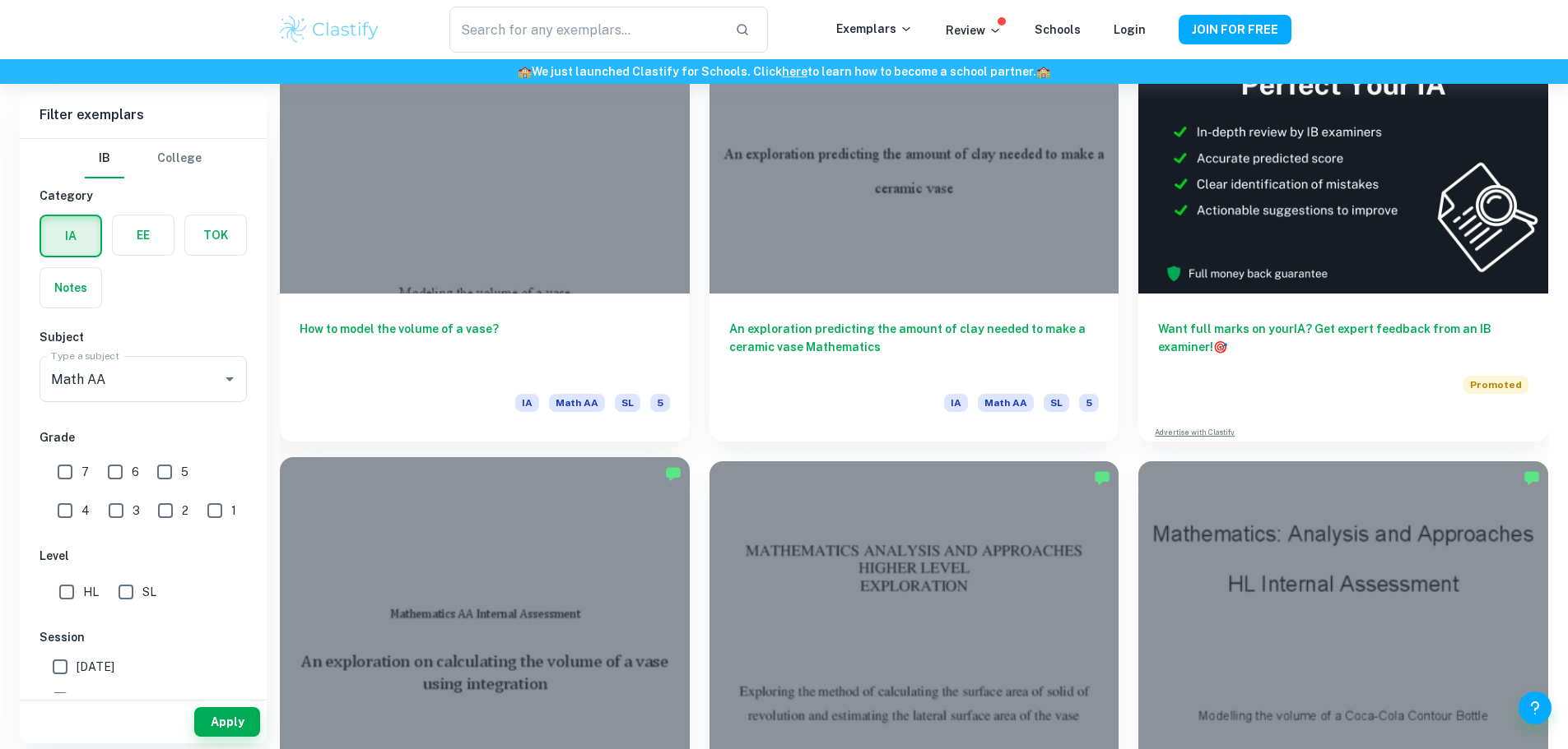
scroll to position [575, 0]
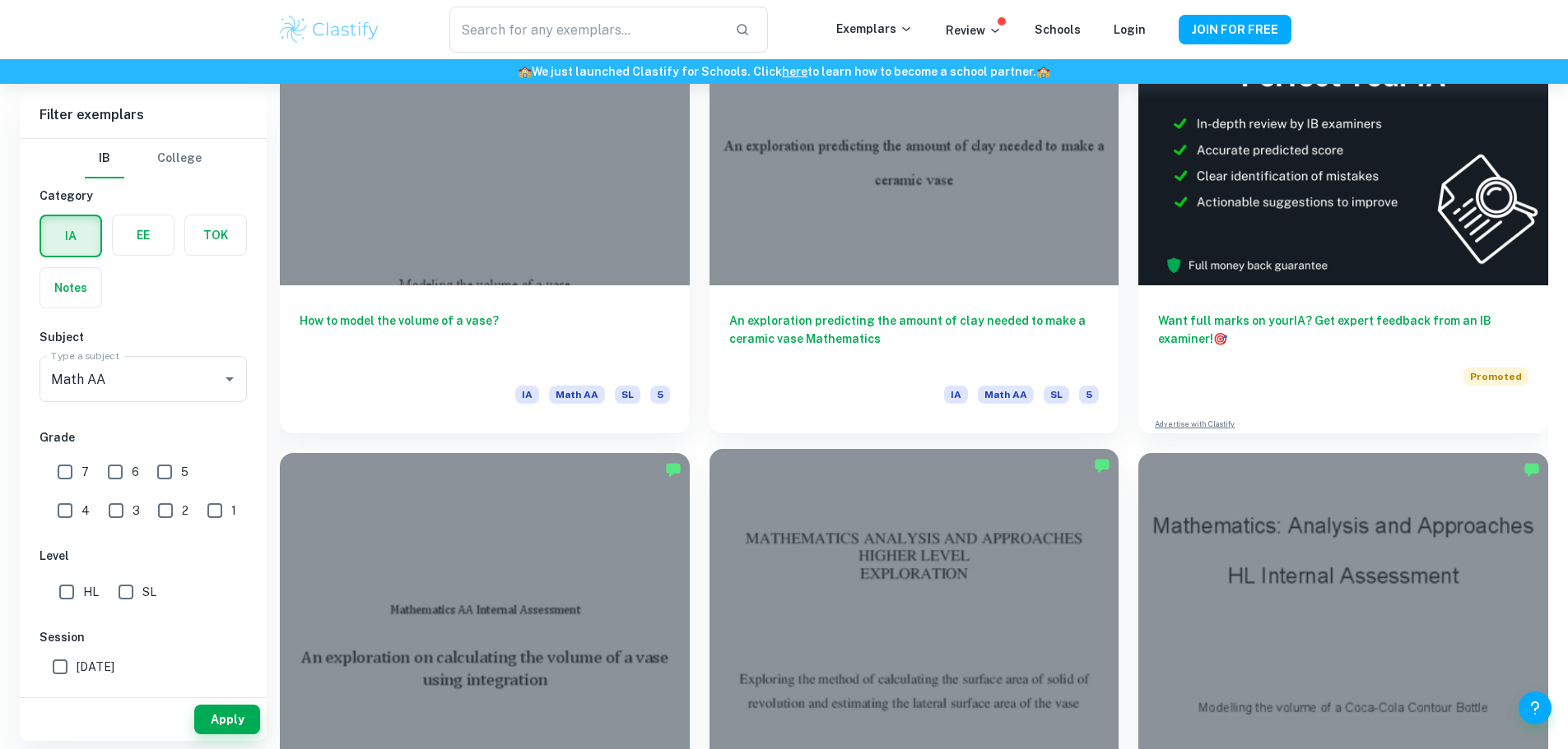
click at [709, 473] on div at bounding box center [914, 602] width 410 height 307
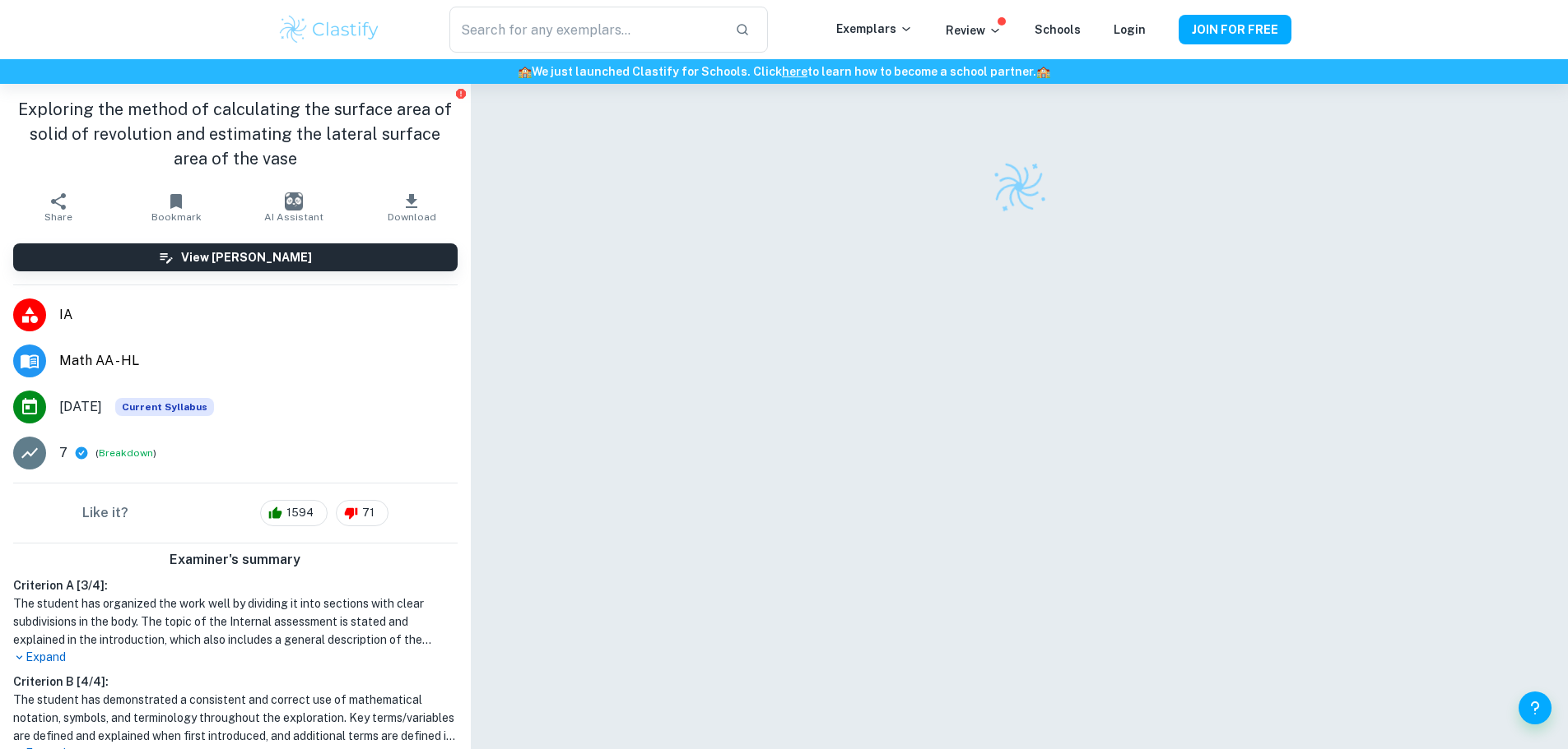
click at [802, 376] on div at bounding box center [1018, 435] width 823 height 704
